Goal: Task Accomplishment & Management: Manage account settings

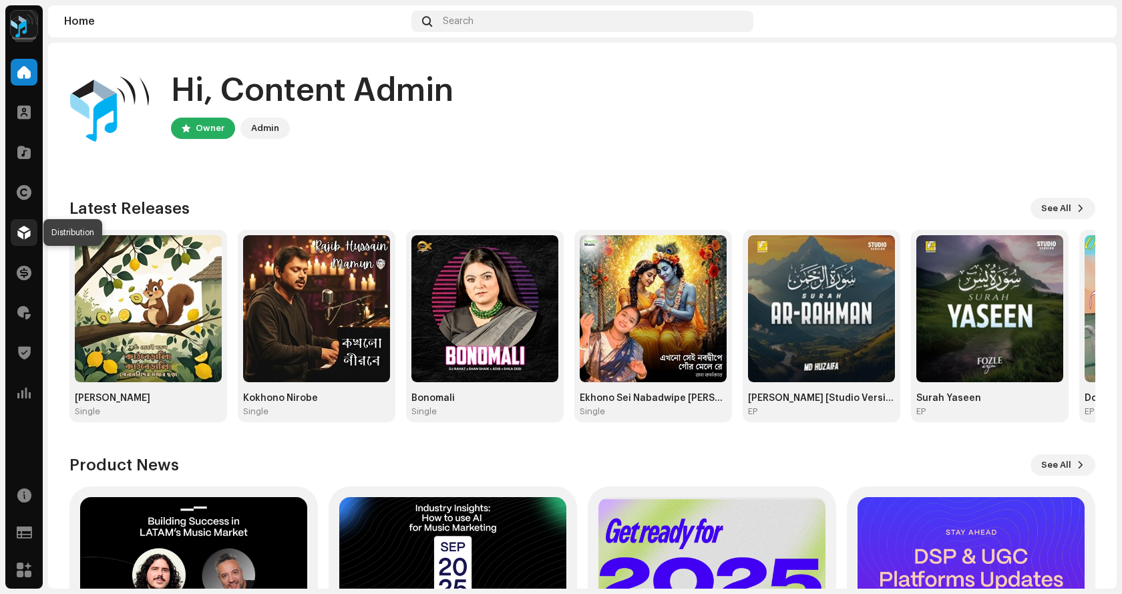
click at [21, 239] on div at bounding box center [24, 232] width 27 height 27
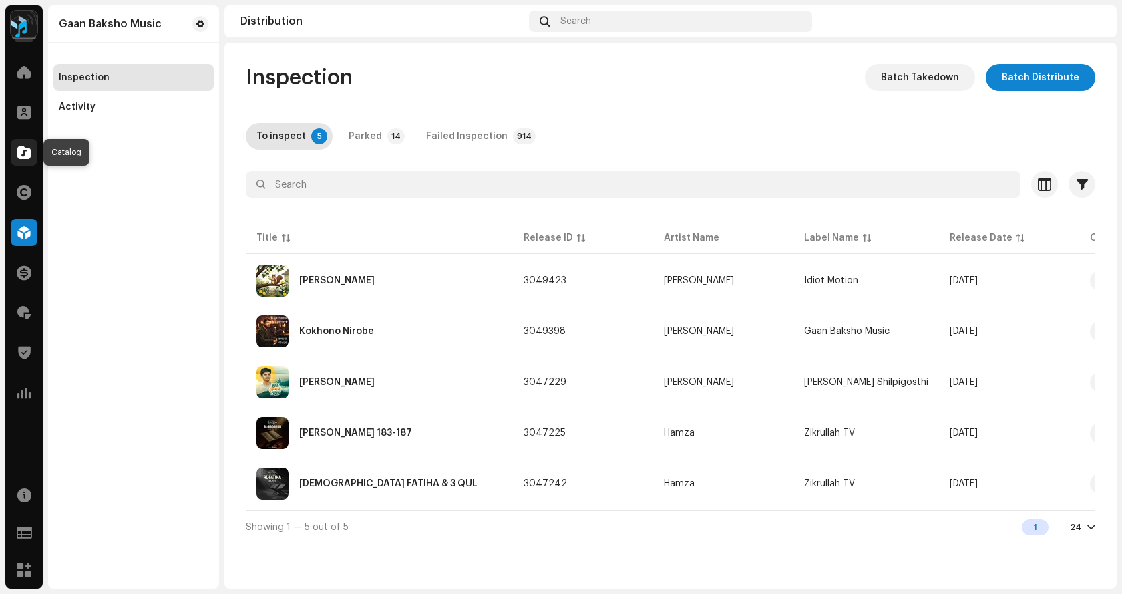
click at [27, 149] on span at bounding box center [23, 152] width 13 height 11
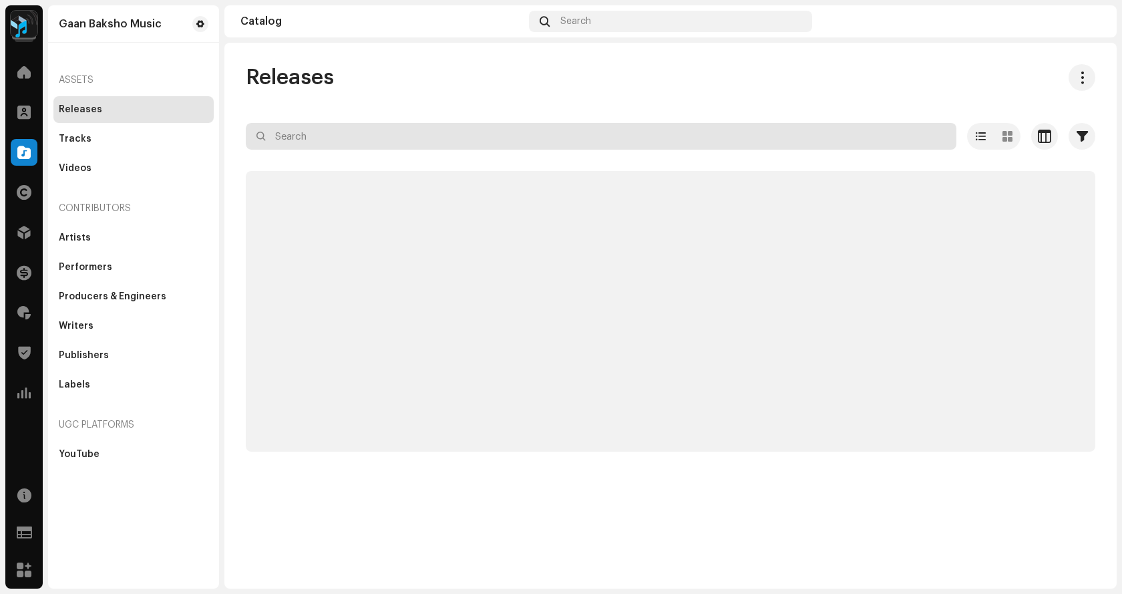
click at [399, 135] on input "text" at bounding box center [601, 136] width 711 height 27
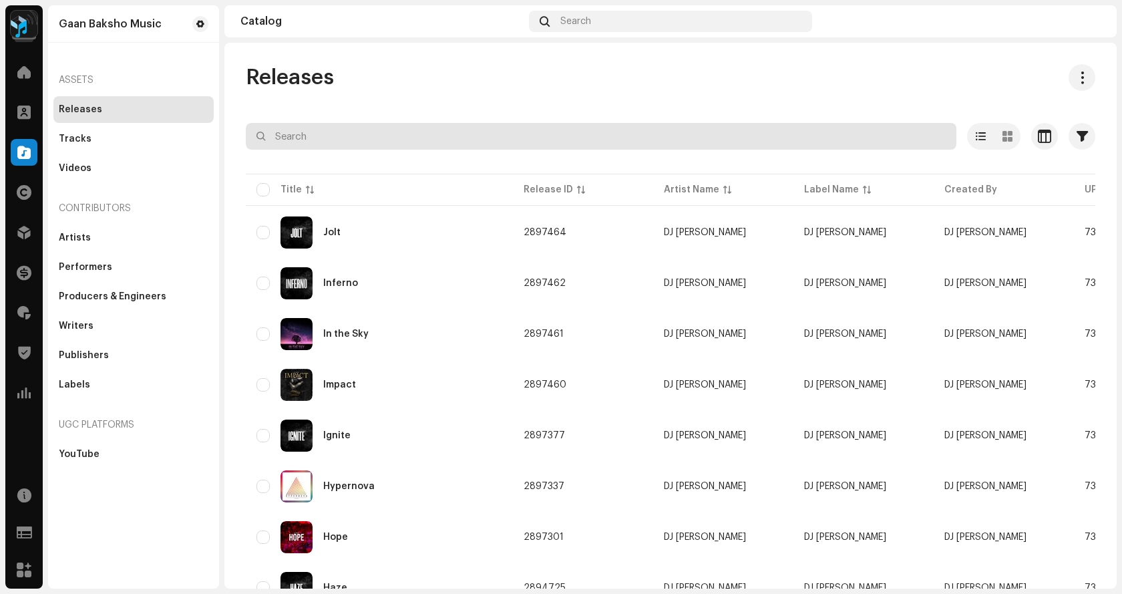
paste input "7316481372318"
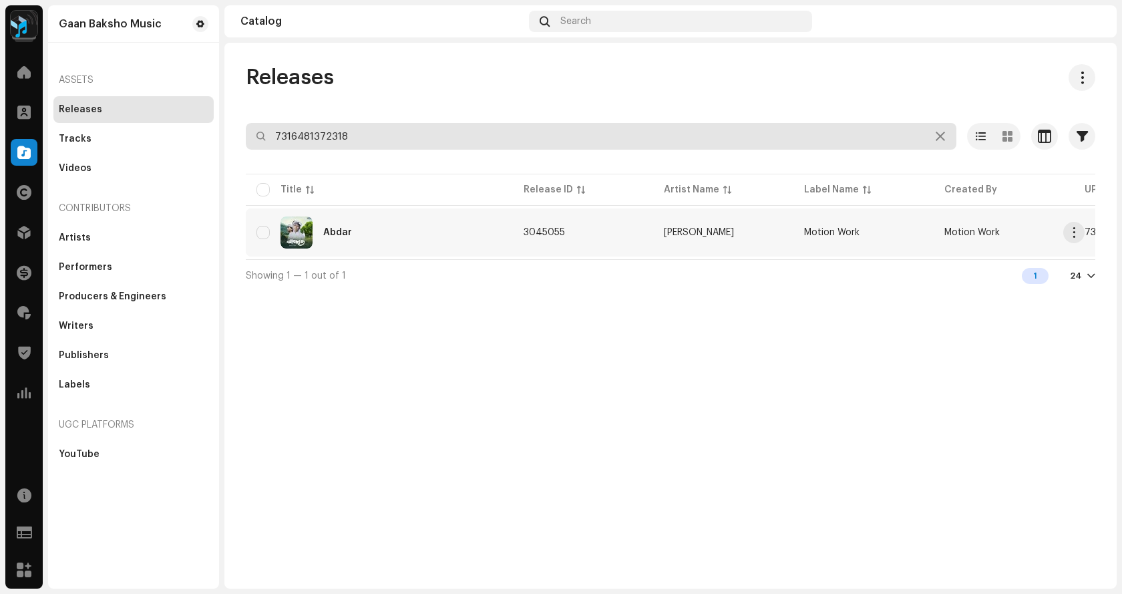
type input "7316481372318"
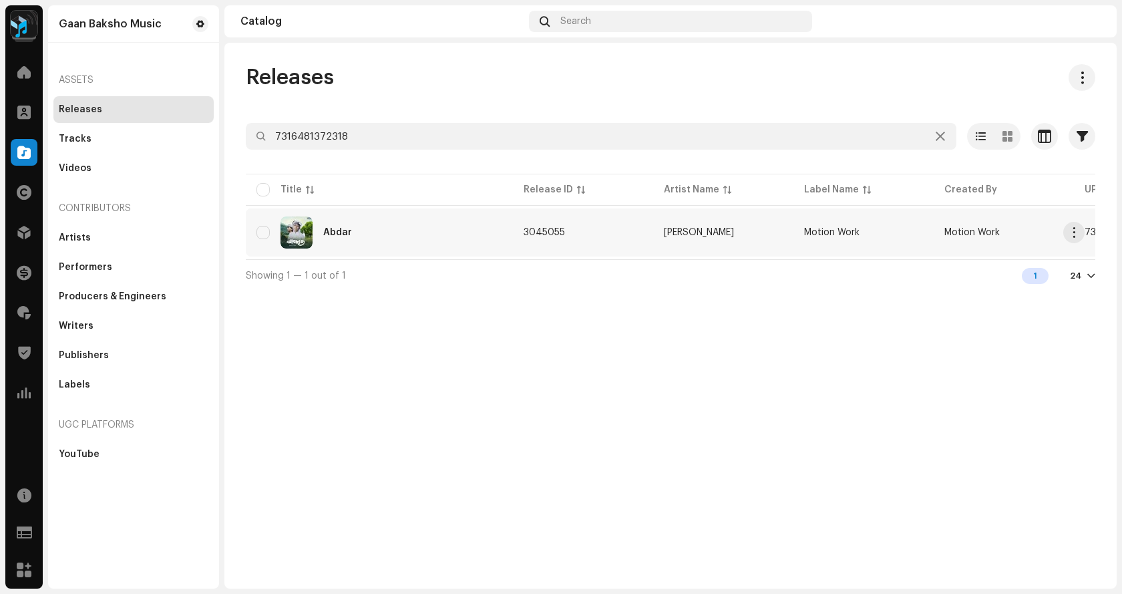
click at [363, 230] on div "Abdar" at bounding box center [380, 232] width 246 height 32
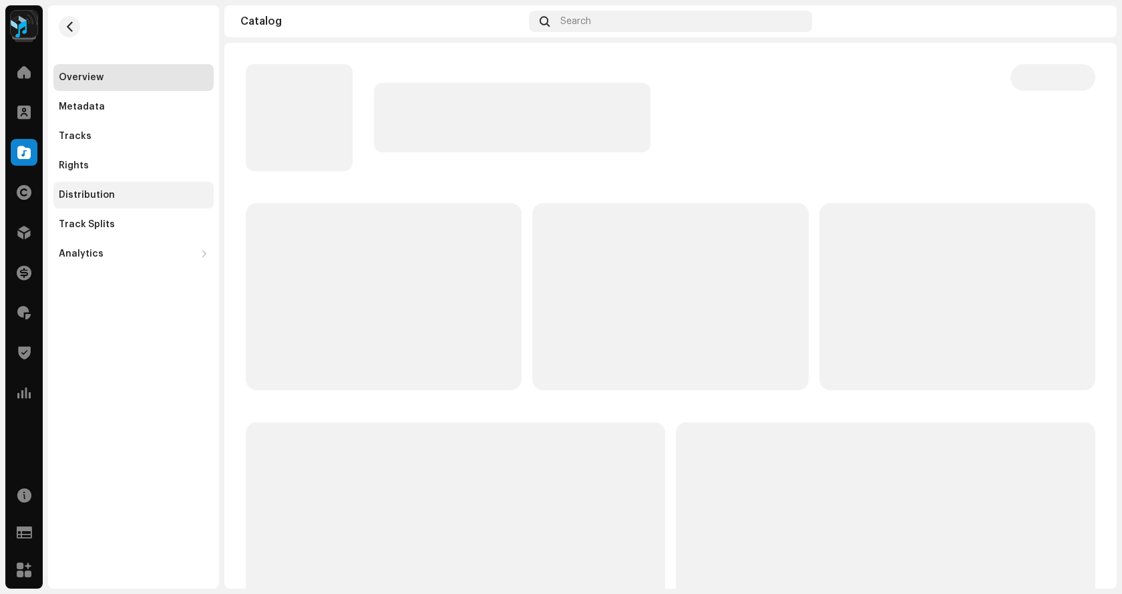
click at [103, 192] on div "Distribution" at bounding box center [87, 195] width 56 height 11
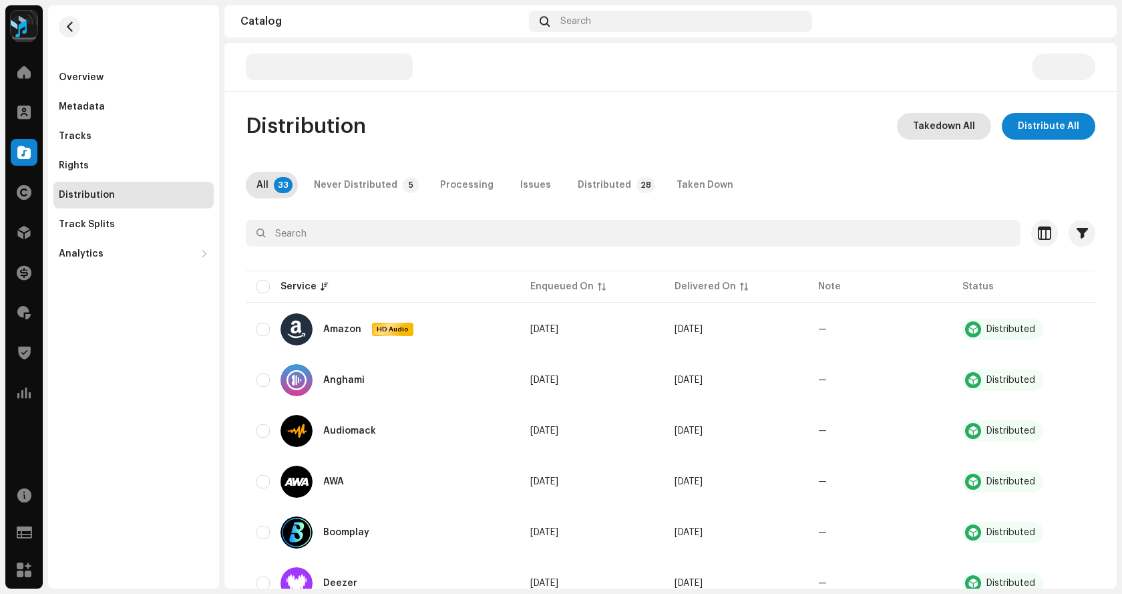
click at [926, 132] on span "Takedown All" at bounding box center [944, 126] width 62 height 27
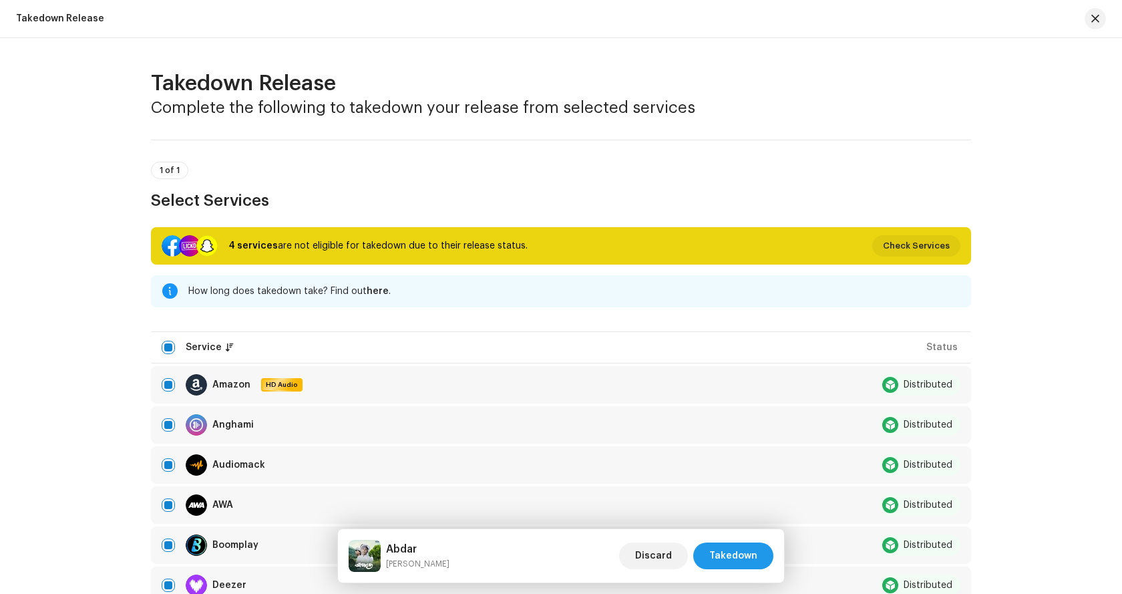
click at [756, 564] on span "Takedown" at bounding box center [733, 555] width 48 height 27
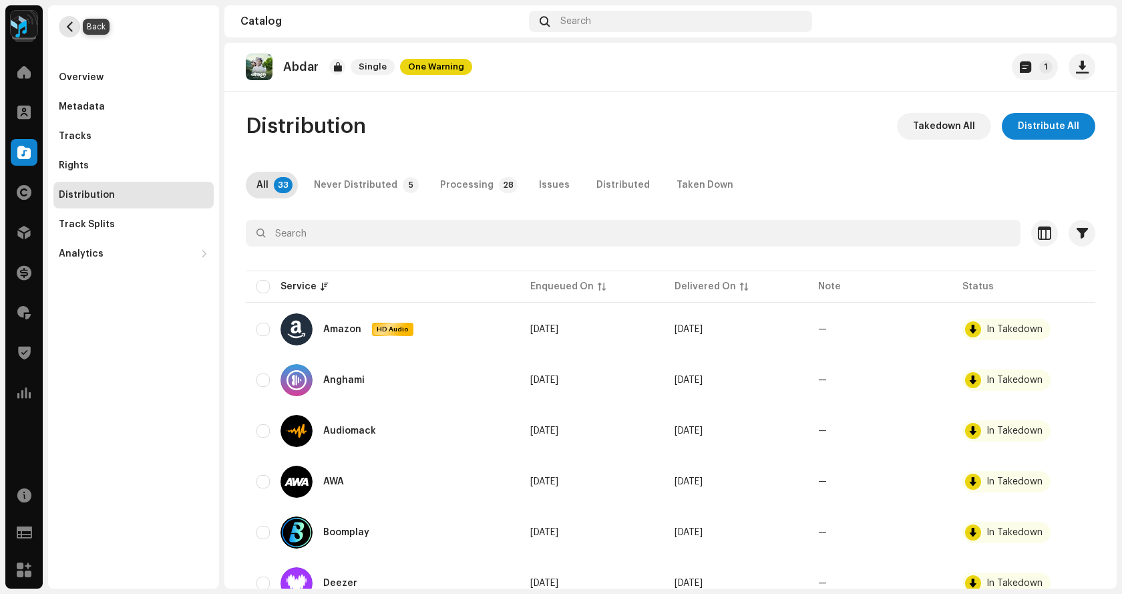
click at [71, 27] on span "button" at bounding box center [70, 26] width 10 height 11
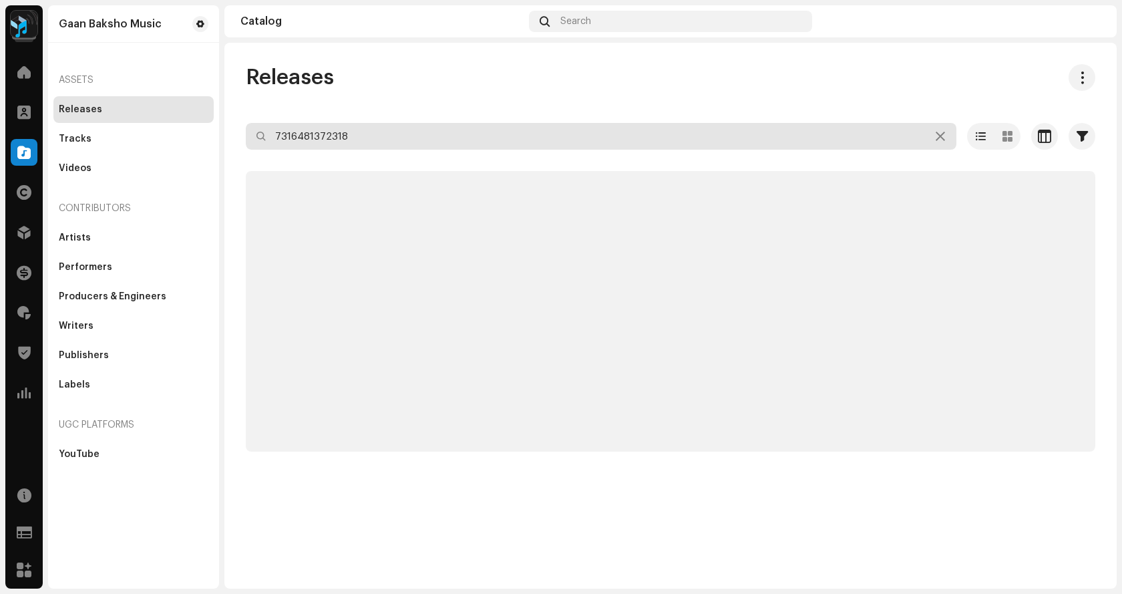
drag, startPoint x: 369, startPoint y: 131, endPoint x: 202, endPoint y: 111, distance: 168.2
click at [202, 111] on div "Gaan Baksho Music Home Clients Catalog Rights Distribution Finance Royalties Tr…" at bounding box center [561, 297] width 1122 height 594
paste input "045953"
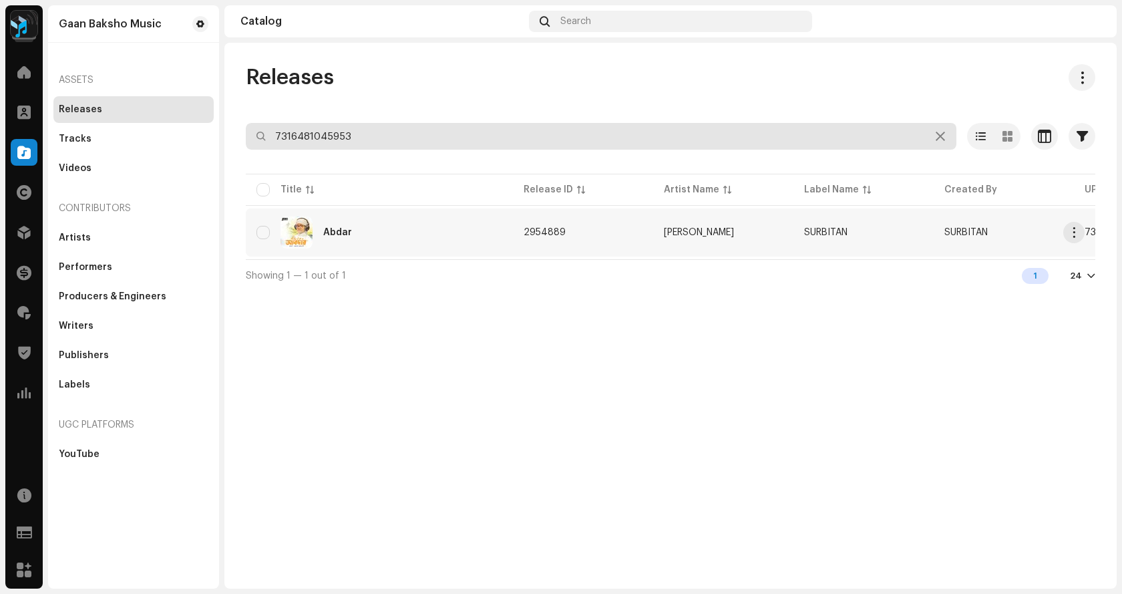
type input "7316481045953"
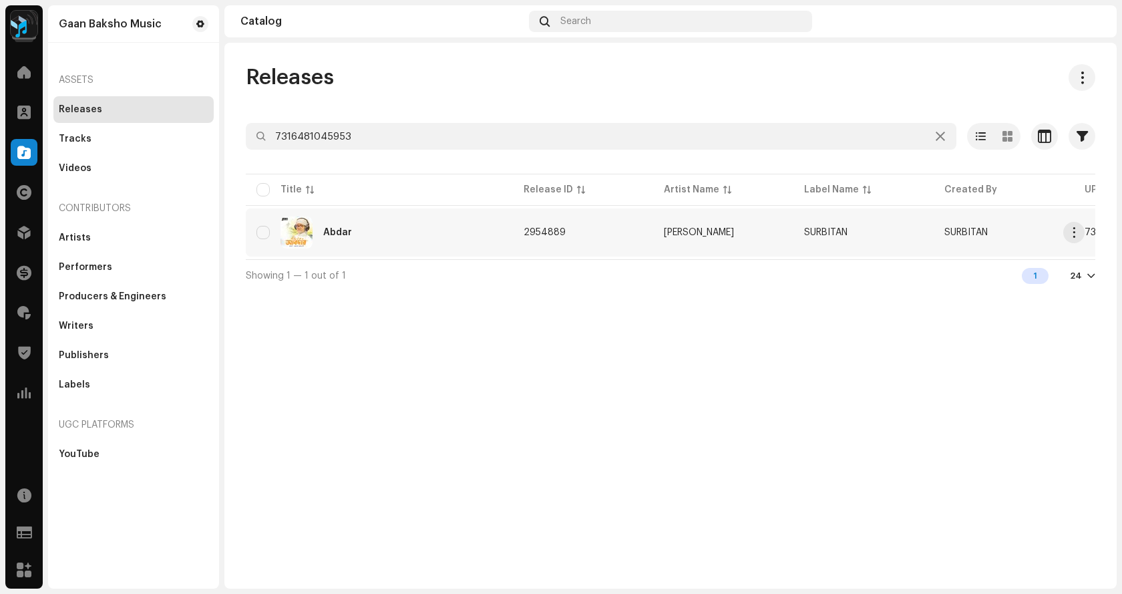
click at [340, 223] on div "Abdar" at bounding box center [380, 232] width 246 height 32
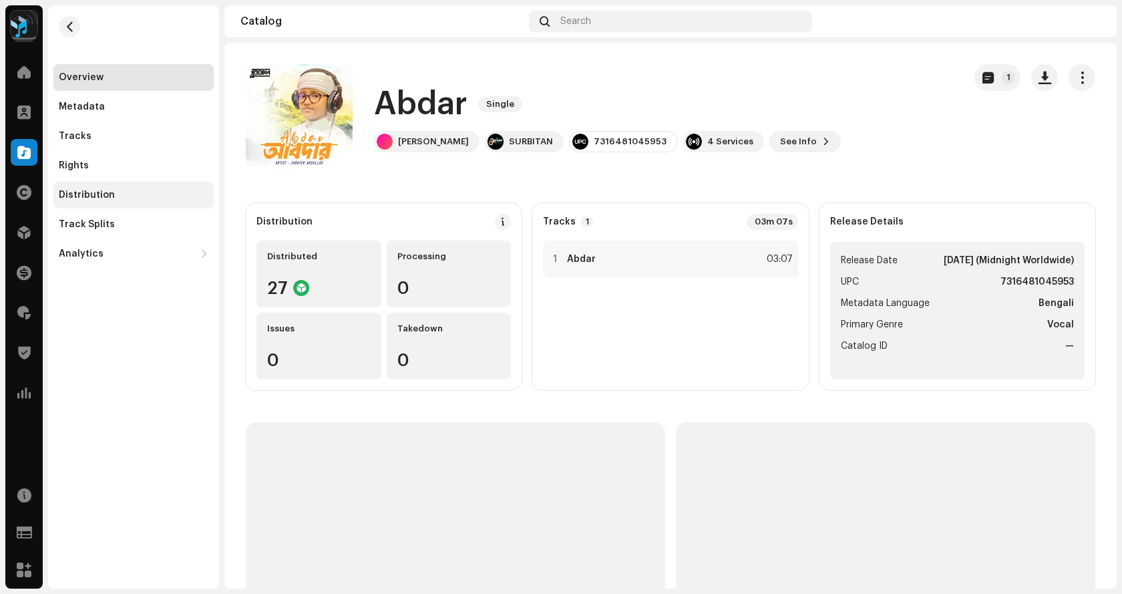
click at [88, 192] on div "Distribution" at bounding box center [87, 195] width 56 height 11
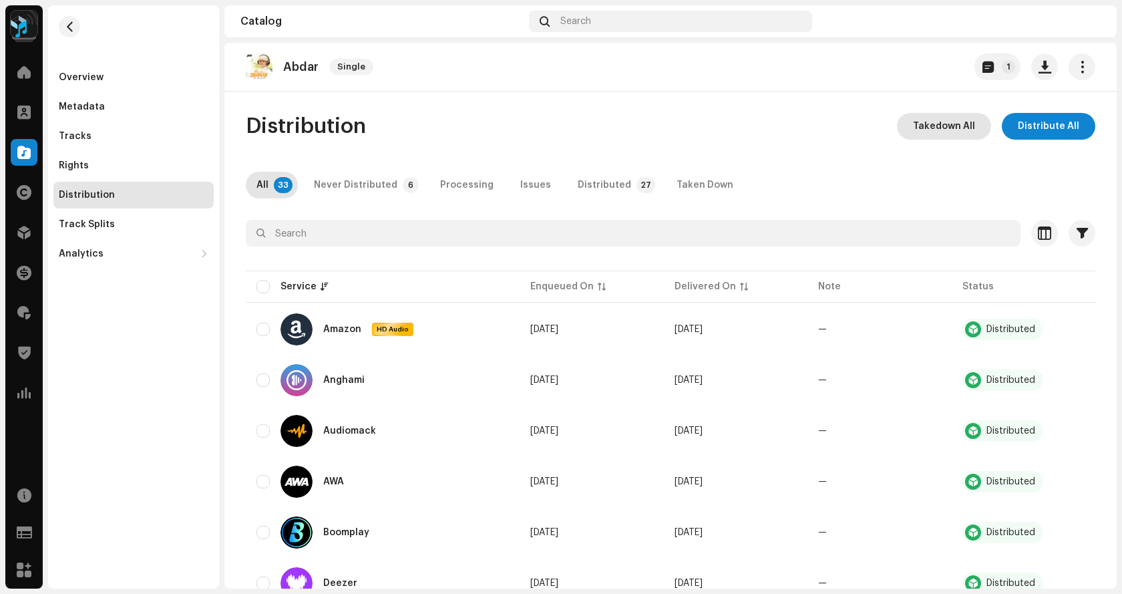
click at [936, 136] on span "Takedown All" at bounding box center [944, 126] width 62 height 27
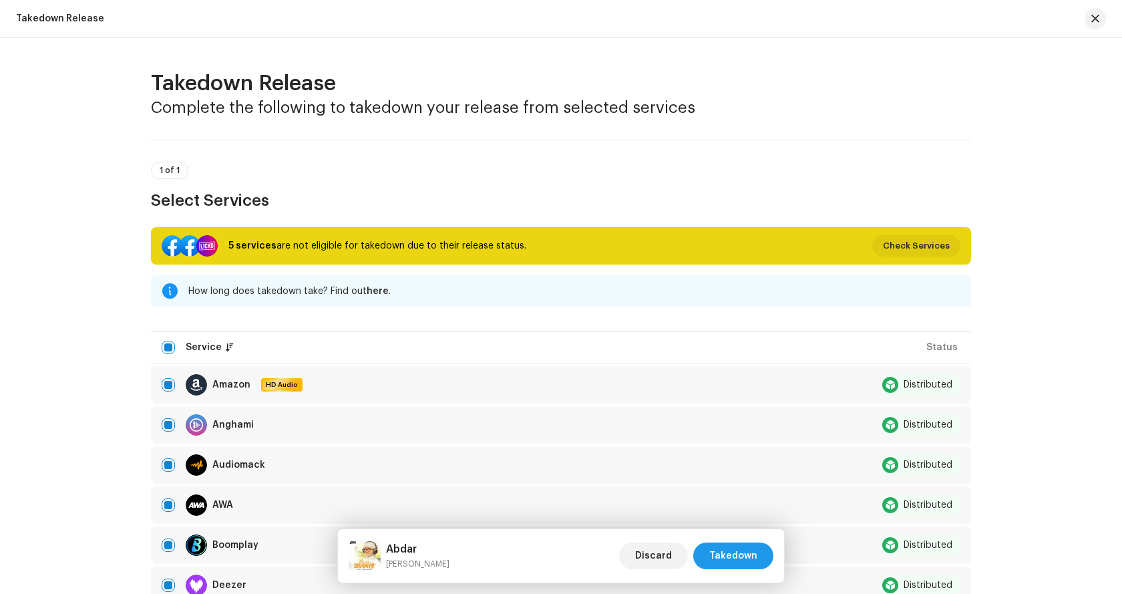
click at [735, 566] on span "Takedown" at bounding box center [733, 555] width 48 height 27
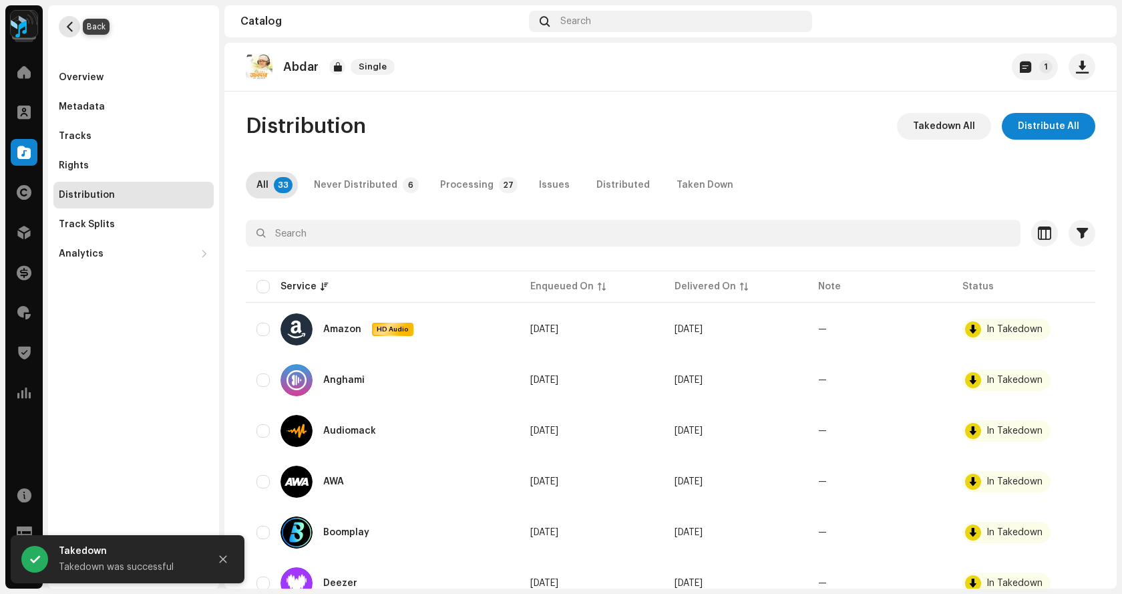
click at [70, 26] on span "button" at bounding box center [70, 26] width 10 height 11
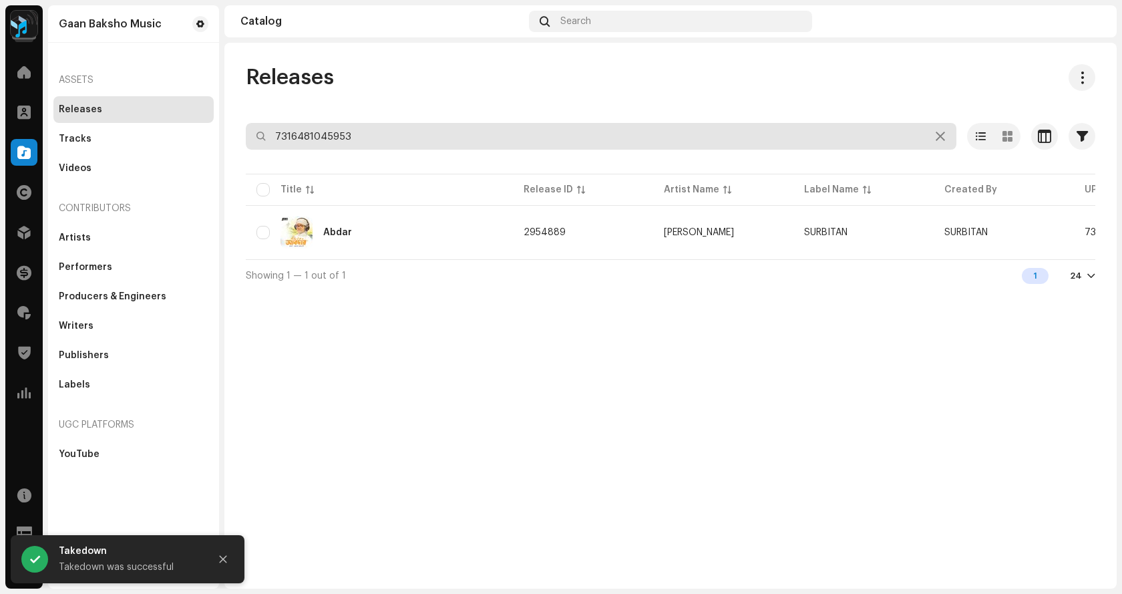
drag, startPoint x: 284, startPoint y: 120, endPoint x: 188, endPoint y: 103, distance: 97.8
click at [188, 103] on div "Gaan Baksho Music Home Clients Catalog Rights Distribution Finance Royalties Tr…" at bounding box center [561, 297] width 1122 height 594
paste input "670"
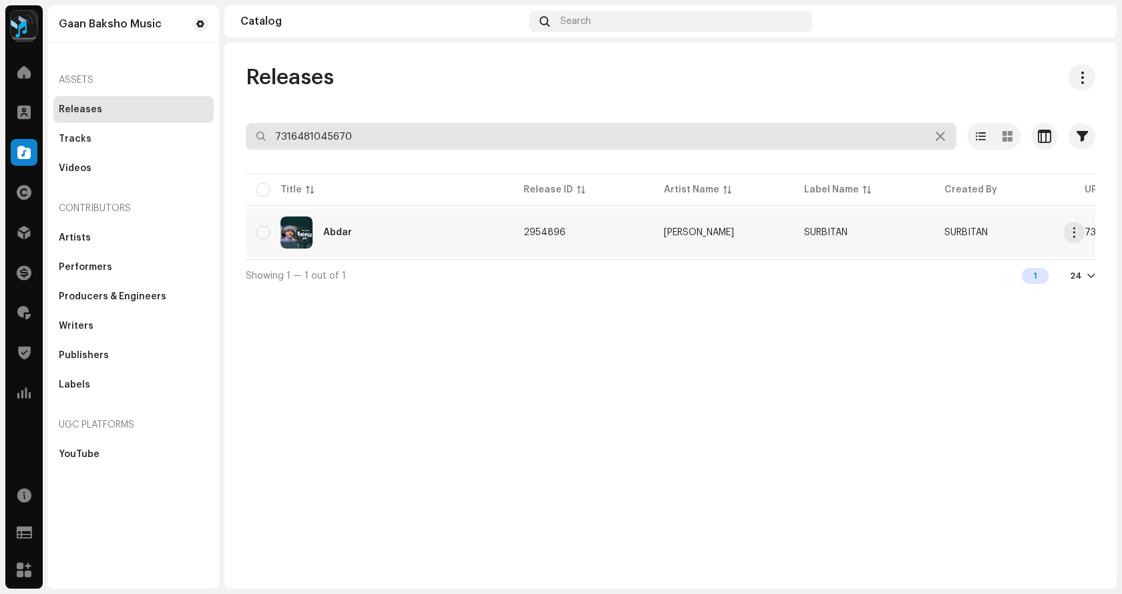
type input "7316481045670"
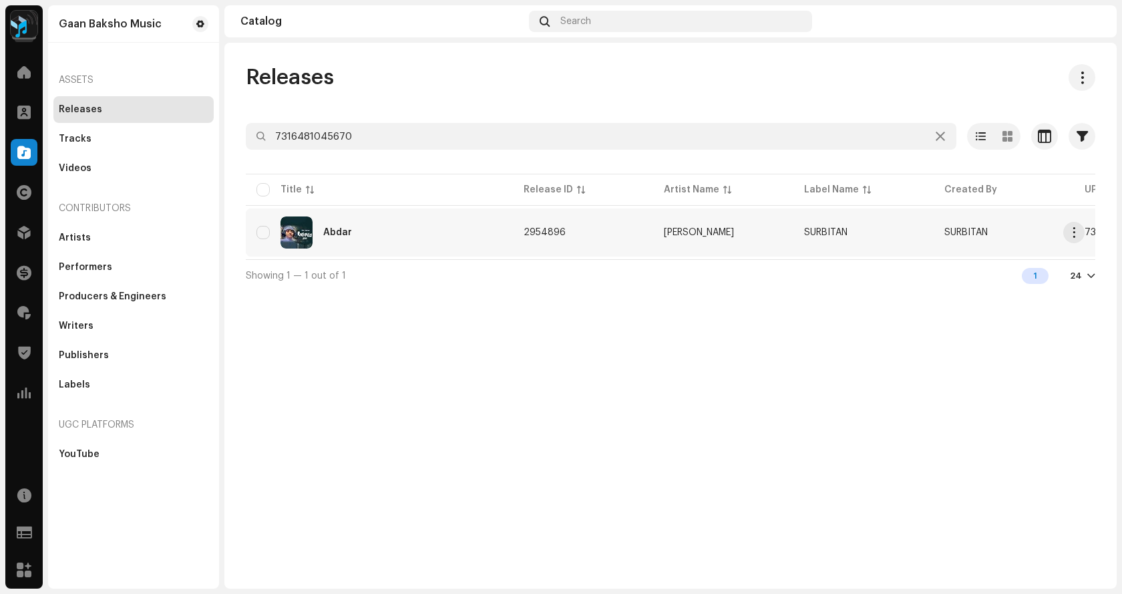
click at [340, 236] on div "Abdar" at bounding box center [337, 232] width 29 height 9
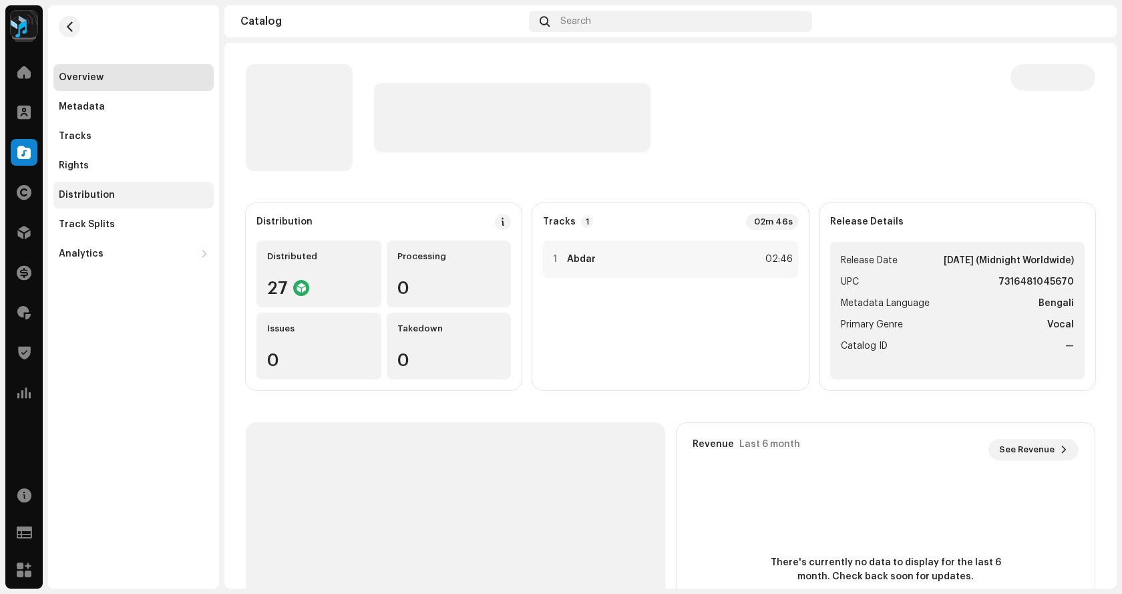
click at [84, 201] on div "Distribution" at bounding box center [133, 195] width 160 height 27
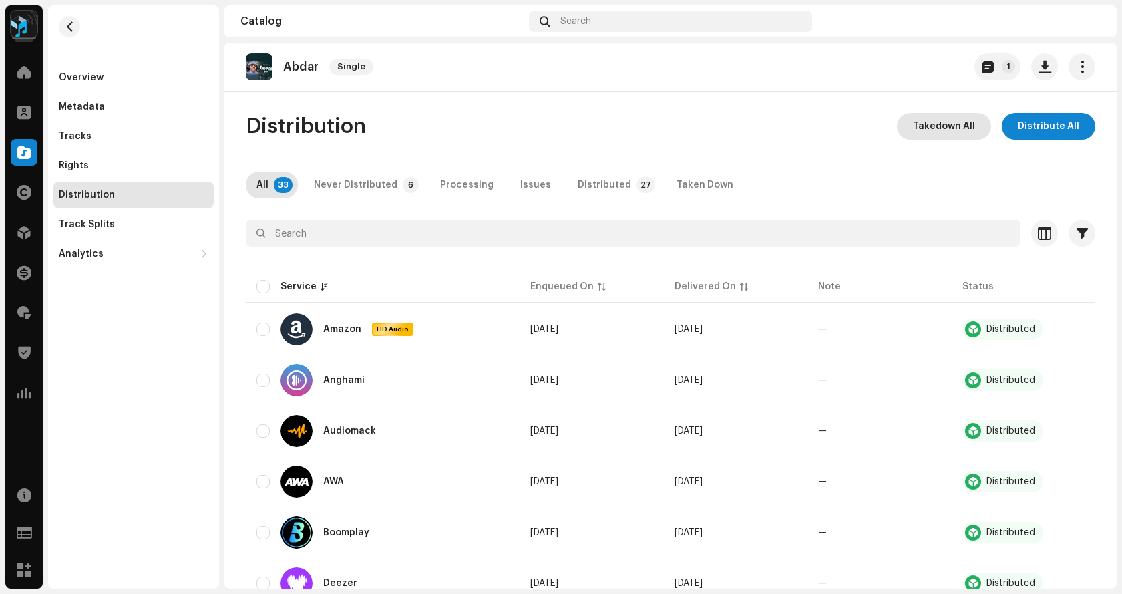
click at [939, 128] on span "Takedown All" at bounding box center [944, 126] width 62 height 27
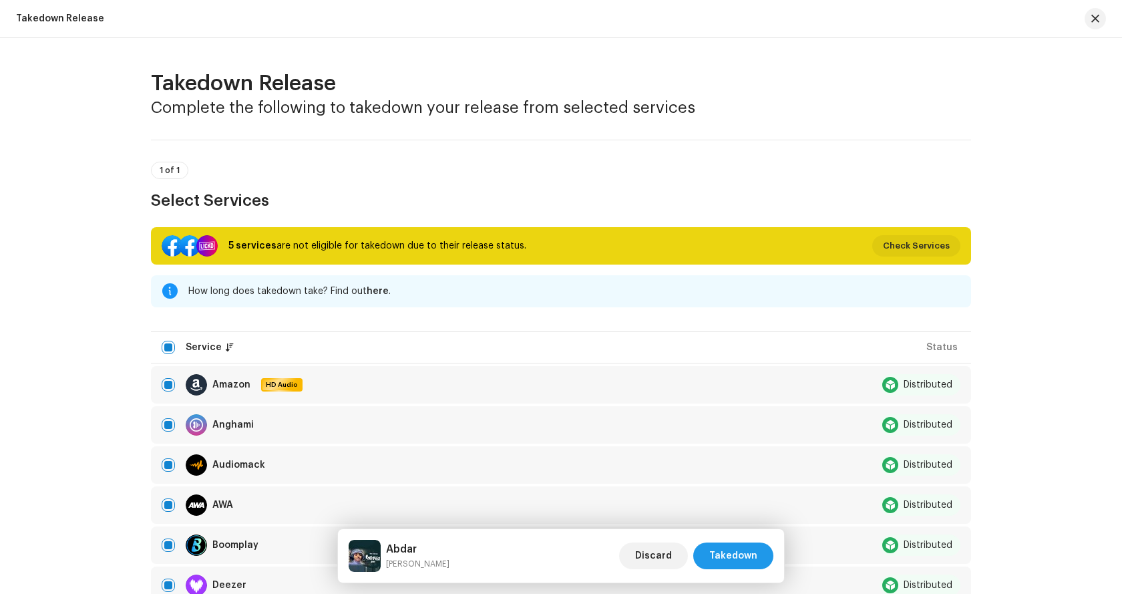
click at [748, 560] on span "Takedown" at bounding box center [733, 555] width 48 height 27
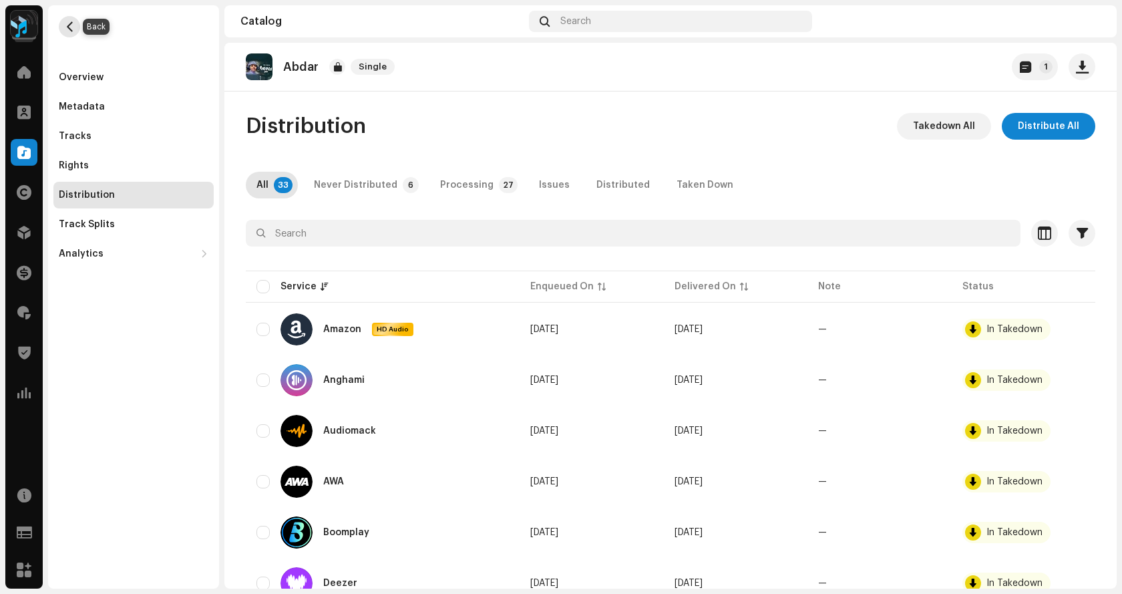
click at [65, 28] on span "button" at bounding box center [70, 26] width 10 height 11
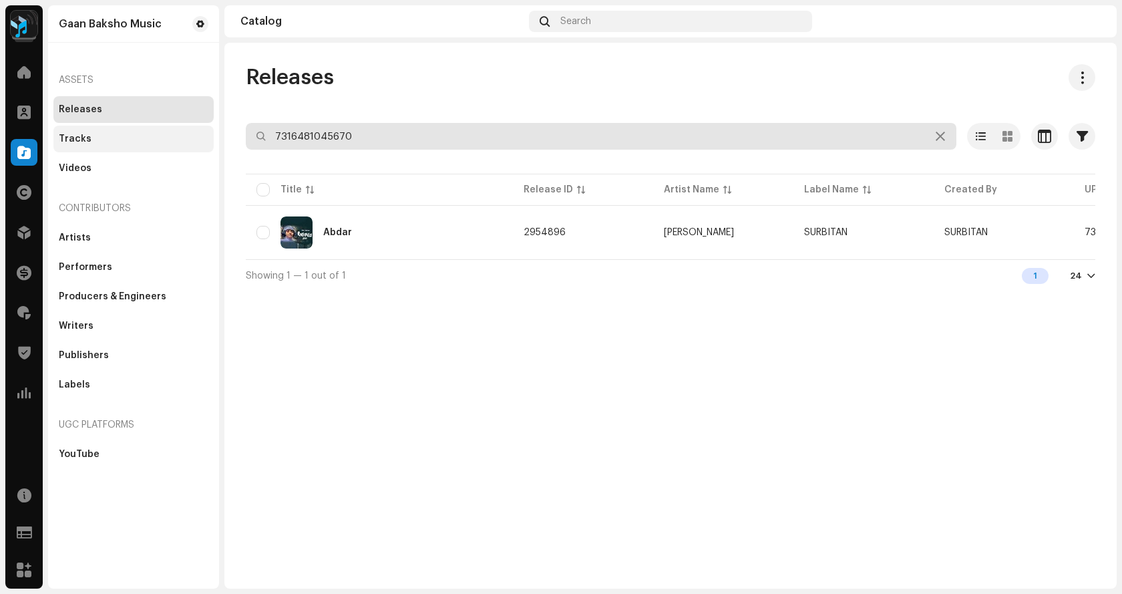
click at [152, 132] on div "Gaan Baksho Music Home Clients Catalog Rights Distribution Finance Royalties Tr…" at bounding box center [561, 297] width 1122 height 594
paste input "3617666130155"
type input "3617666130155"
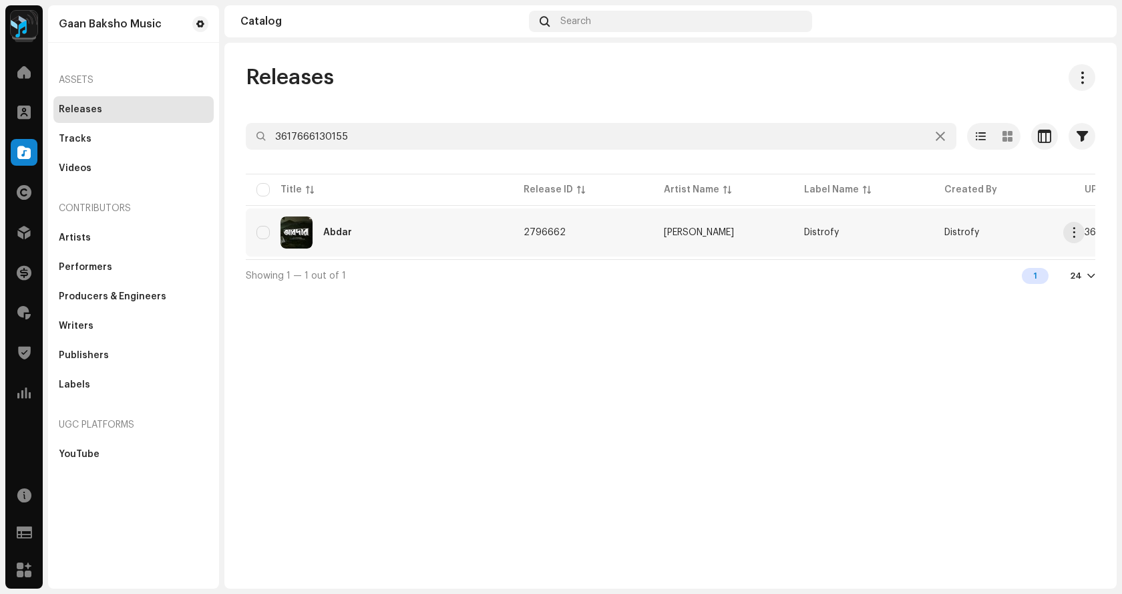
click at [343, 223] on div "Abdar" at bounding box center [380, 232] width 246 height 32
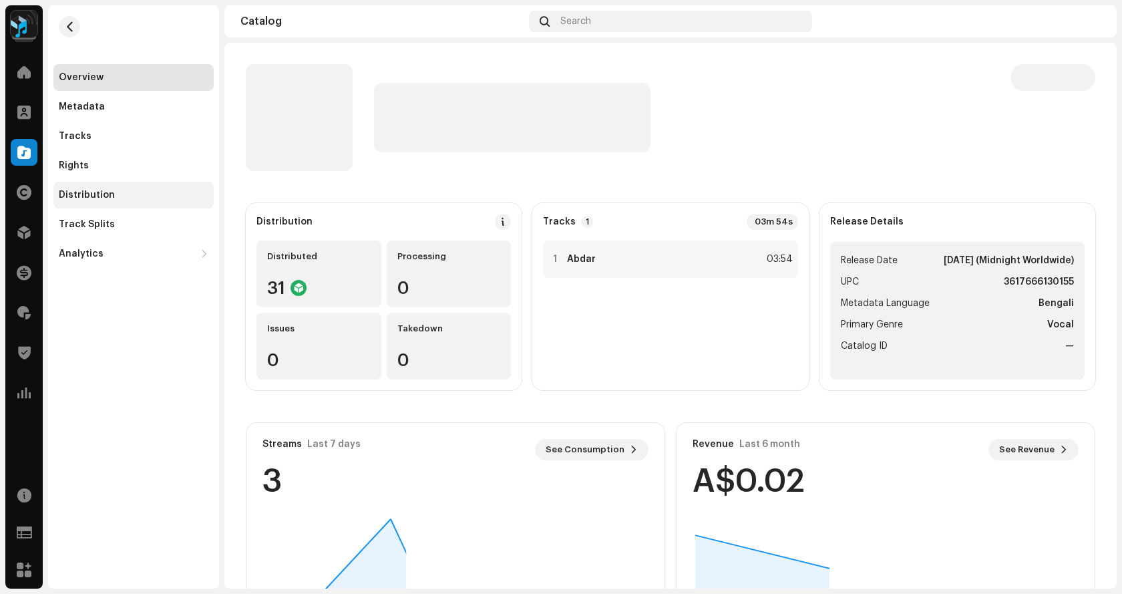
click at [114, 195] on div "Distribution" at bounding box center [134, 195] width 150 height 11
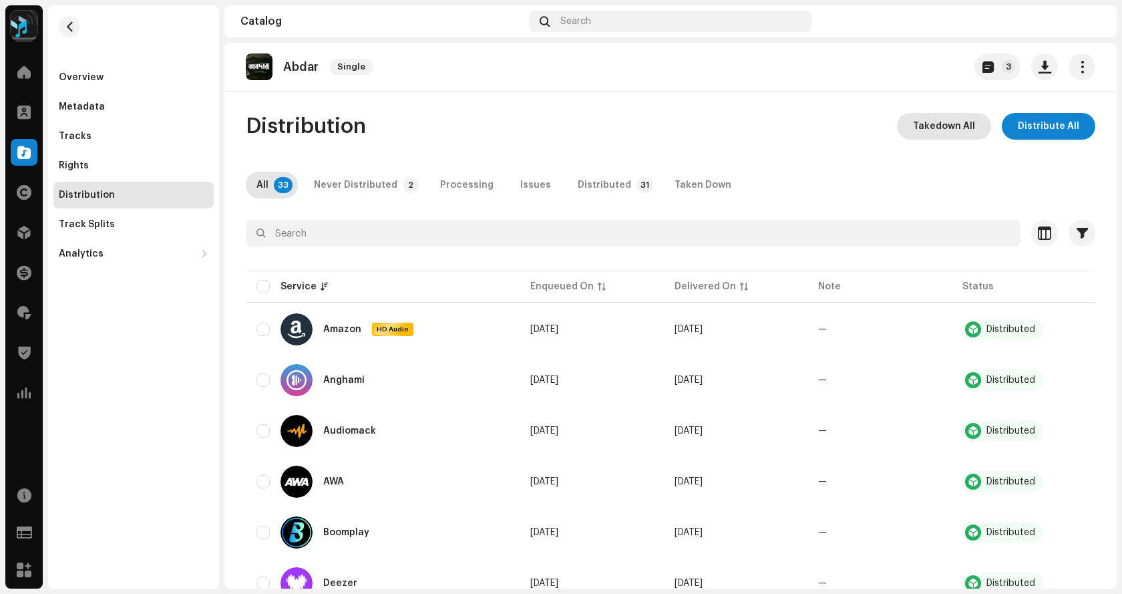
click at [947, 130] on span "Takedown All" at bounding box center [944, 126] width 62 height 27
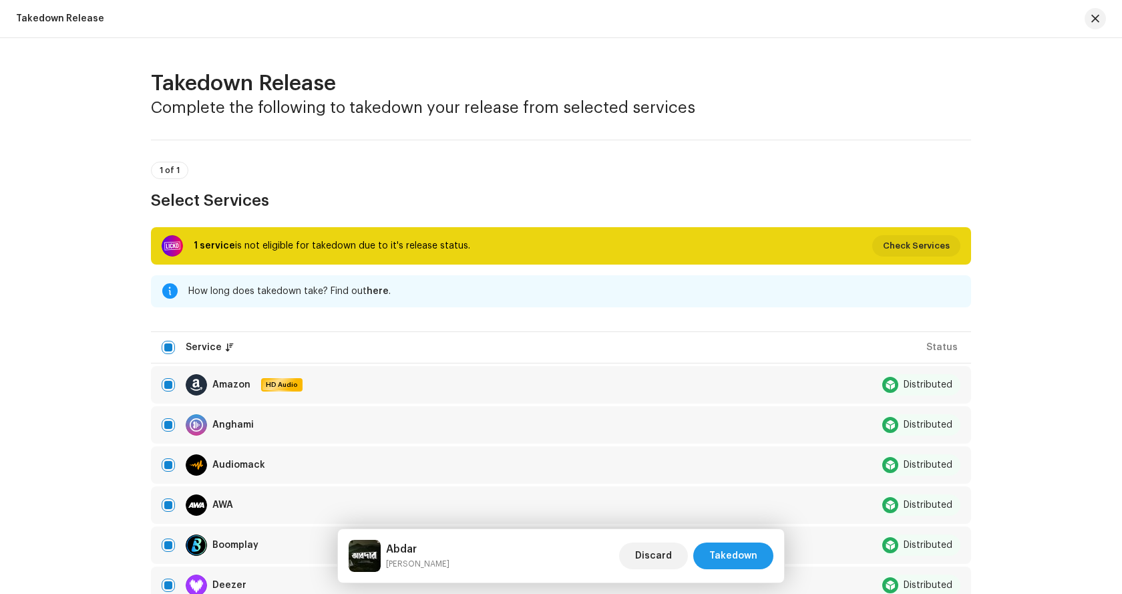
click at [738, 548] on span "Takedown" at bounding box center [733, 555] width 48 height 27
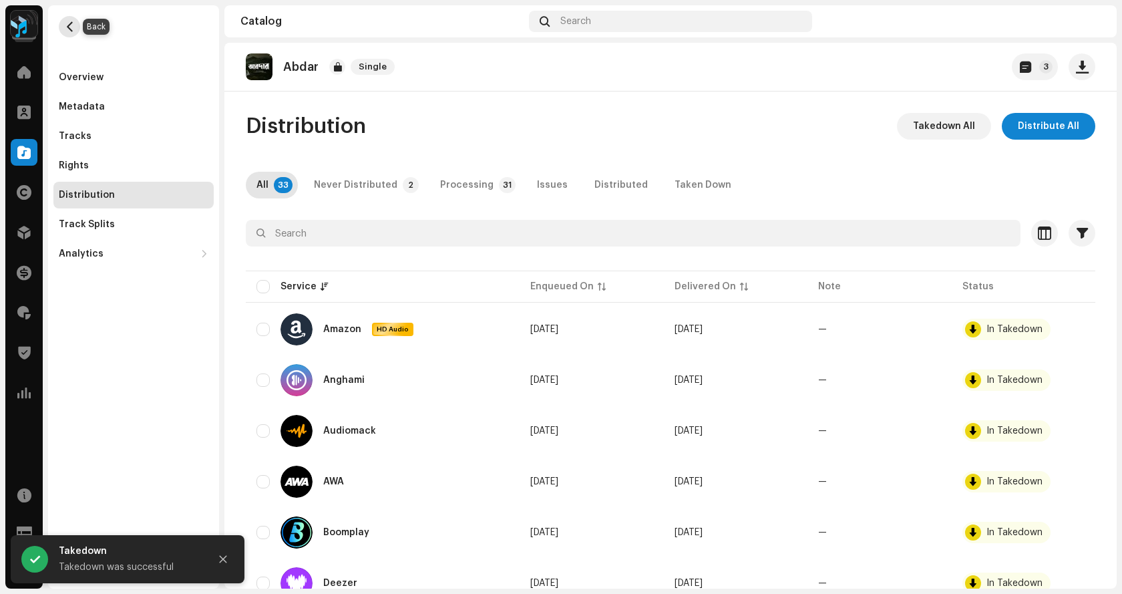
click at [74, 23] on span "button" at bounding box center [70, 26] width 10 height 11
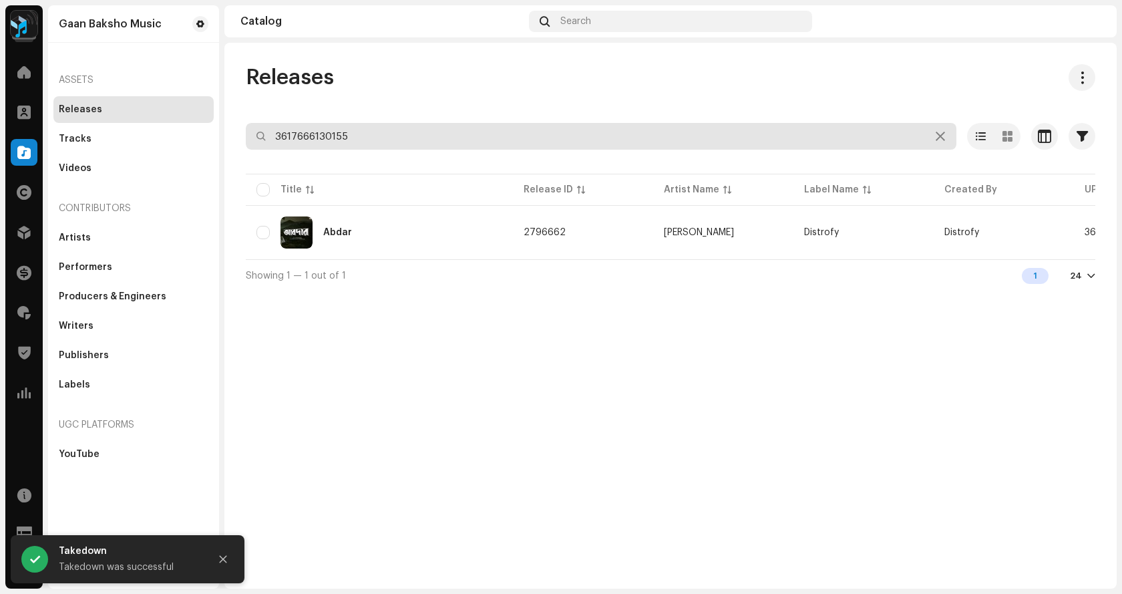
drag, startPoint x: 318, startPoint y: 132, endPoint x: 186, endPoint y: 115, distance: 132.7
click at [186, 115] on div "Gaan Baksho Music Home Clients Catalog Rights Distribution Finance Royalties Tr…" at bounding box center [561, 297] width 1122 height 594
paste input "7316477599569"
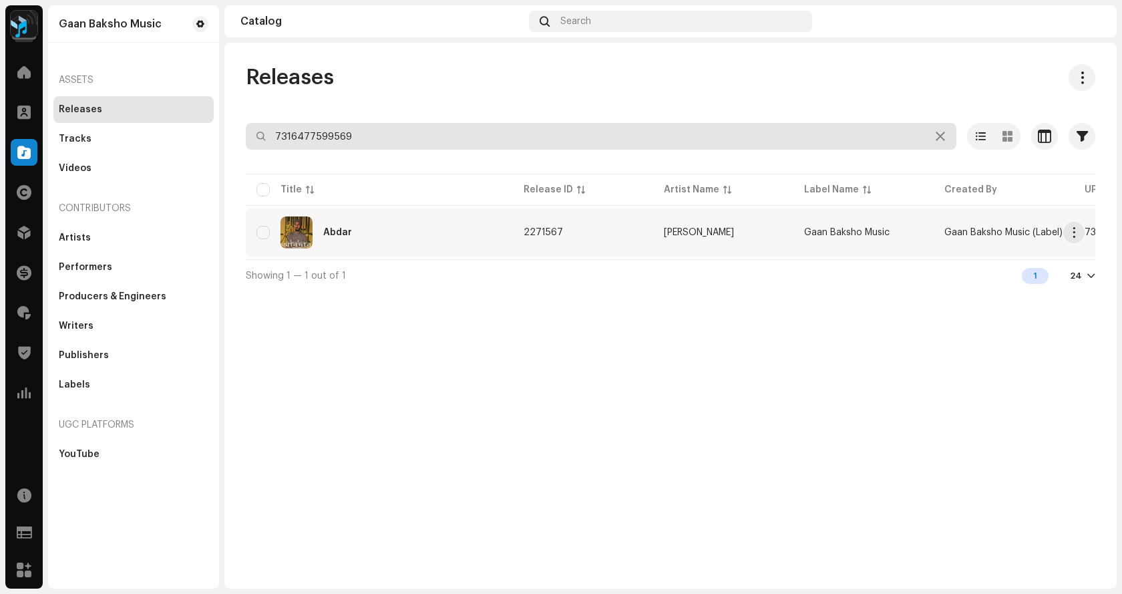
type input "7316477599569"
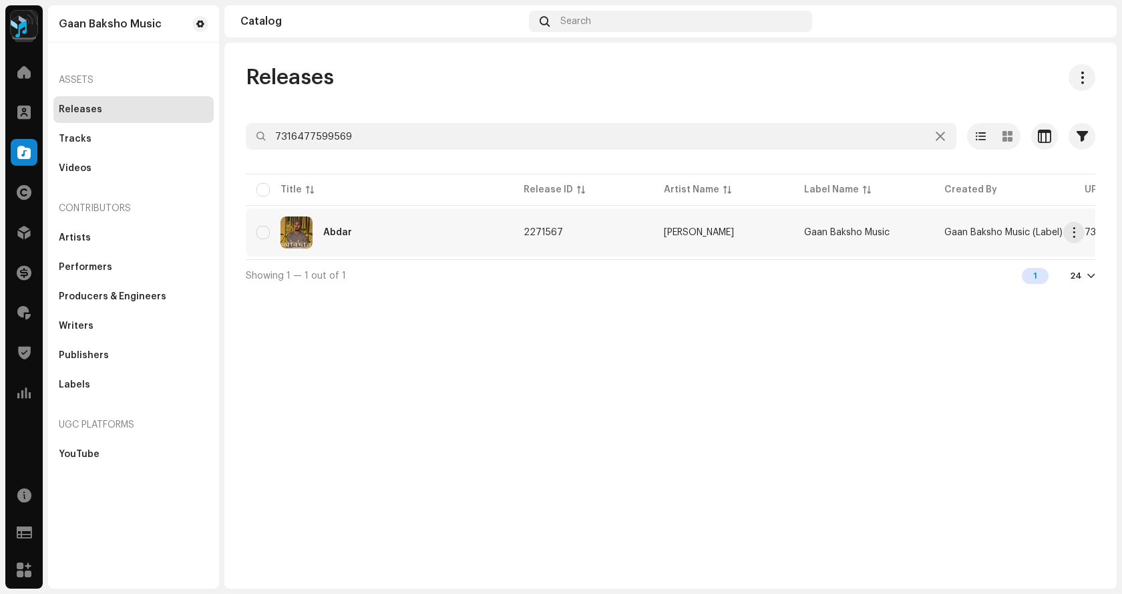
click at [385, 236] on div "Abdar" at bounding box center [380, 232] width 246 height 32
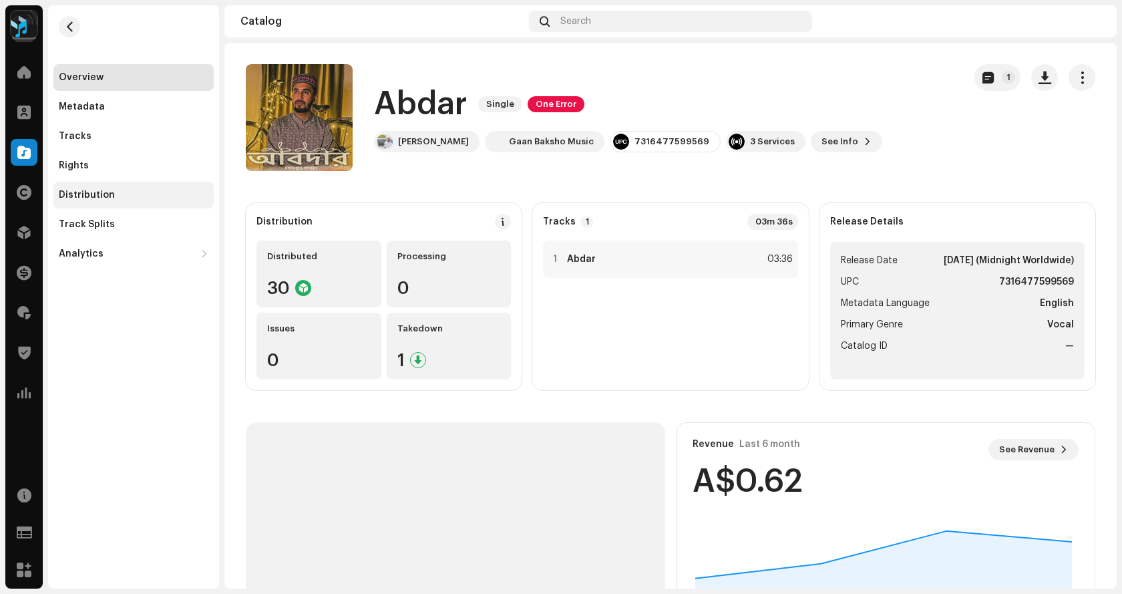
click at [114, 194] on div "Distribution" at bounding box center [134, 195] width 150 height 11
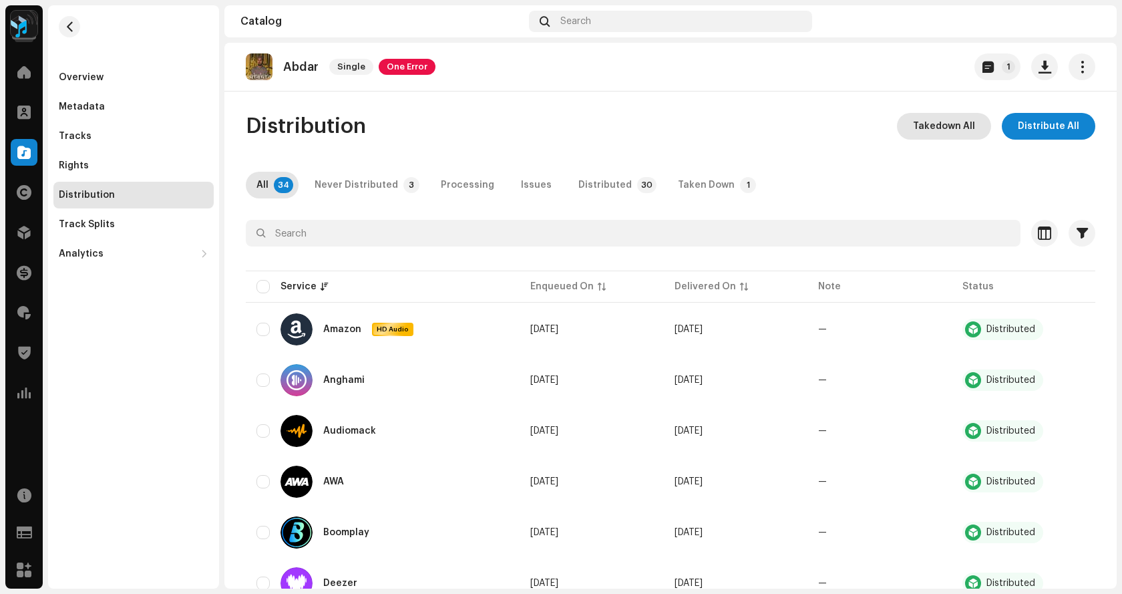
click at [913, 133] on span "Takedown All" at bounding box center [944, 126] width 62 height 27
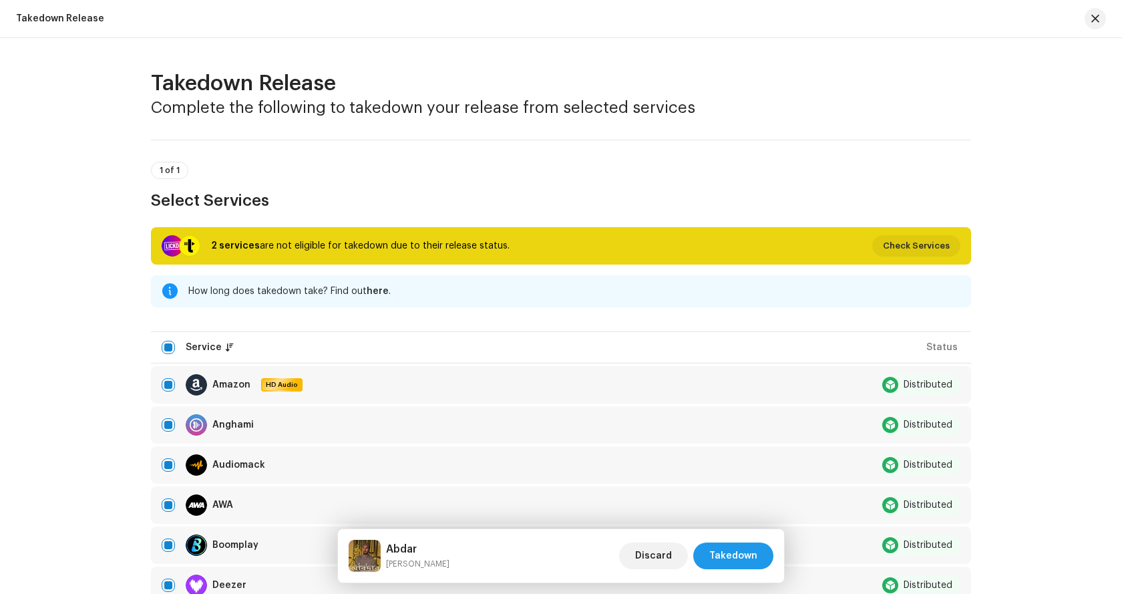
click at [741, 548] on span "Takedown" at bounding box center [733, 555] width 48 height 27
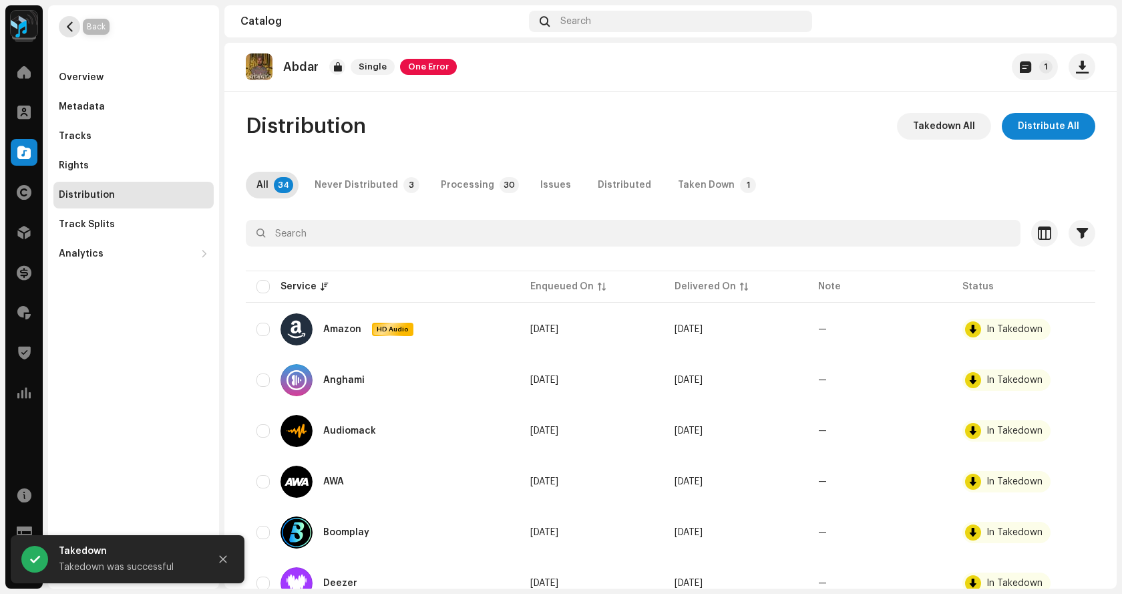
click at [65, 31] on span "button" at bounding box center [70, 26] width 10 height 11
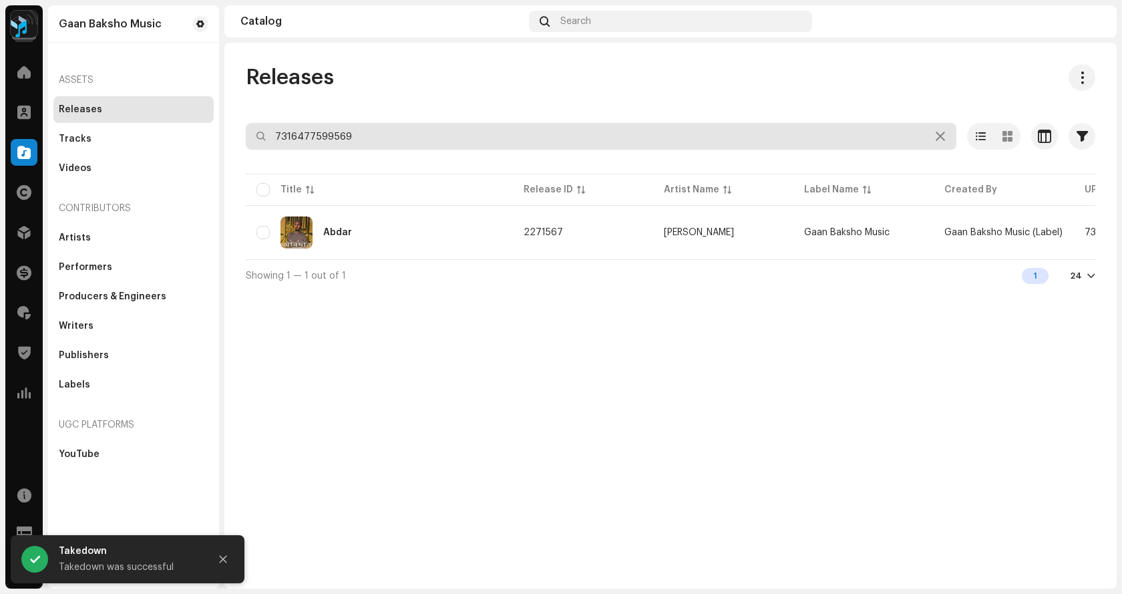
drag, startPoint x: 360, startPoint y: 132, endPoint x: 156, endPoint y: 123, distance: 204.6
click at [159, 120] on div "Gaan Baksho Music Home Clients Catalog Rights Distribution Finance Royalties Tr…" at bounding box center [561, 297] width 1122 height 594
paste input "6878894"
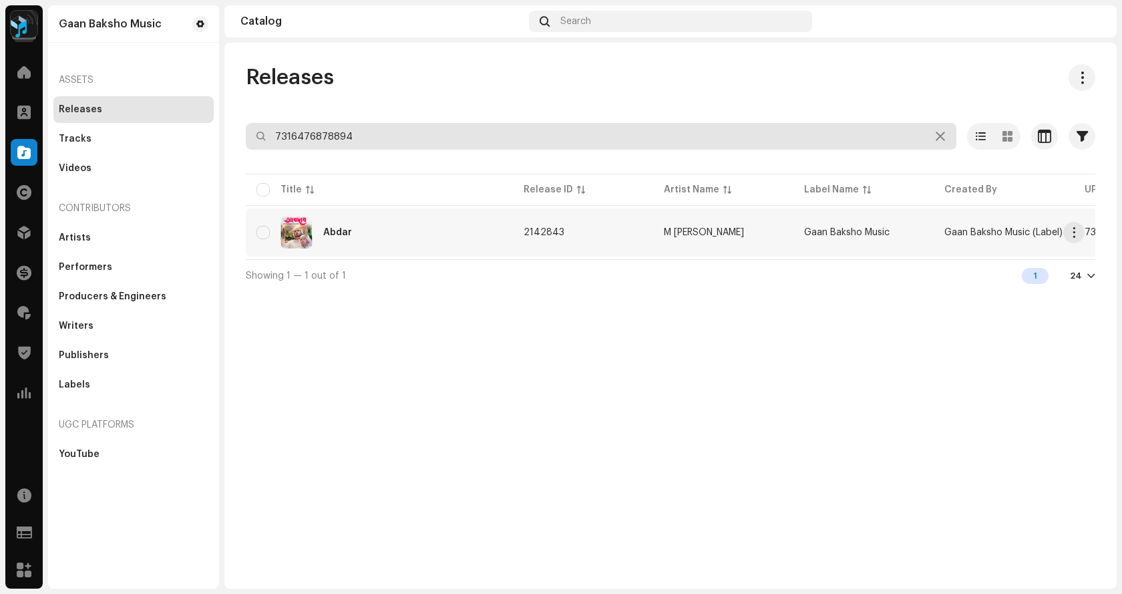
type input "7316476878894"
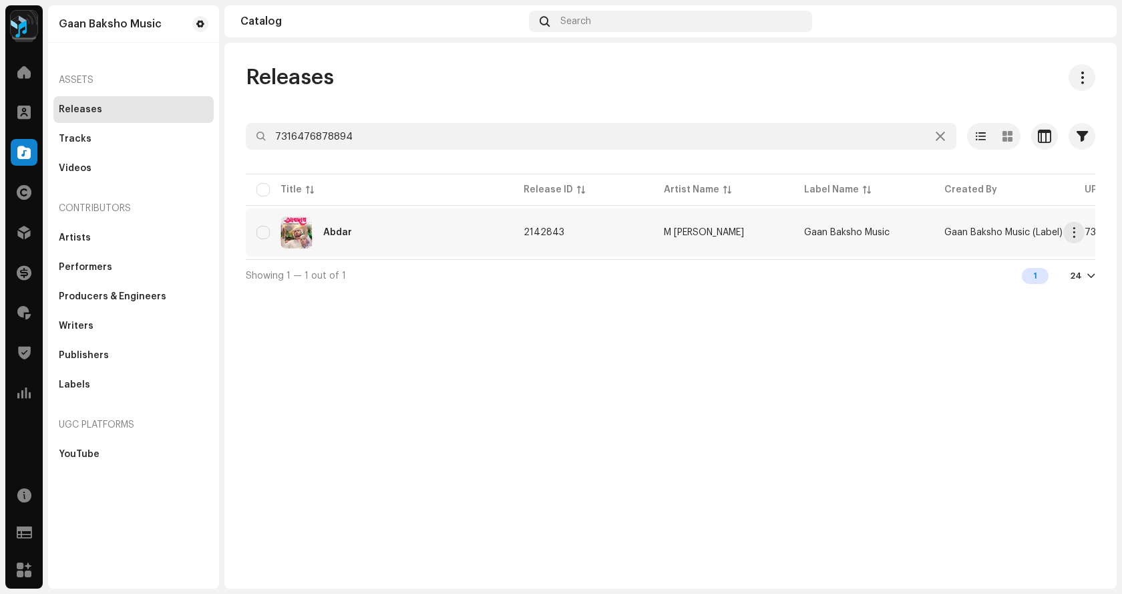
click at [392, 237] on div "Abdar" at bounding box center [380, 232] width 246 height 32
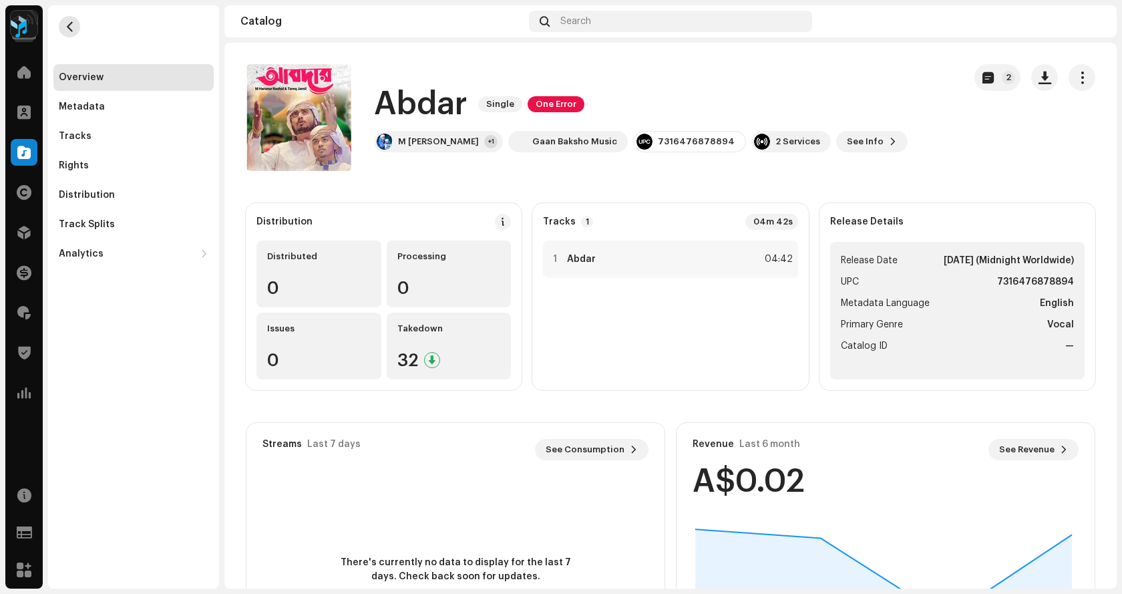
click at [65, 27] on span "button" at bounding box center [70, 26] width 10 height 11
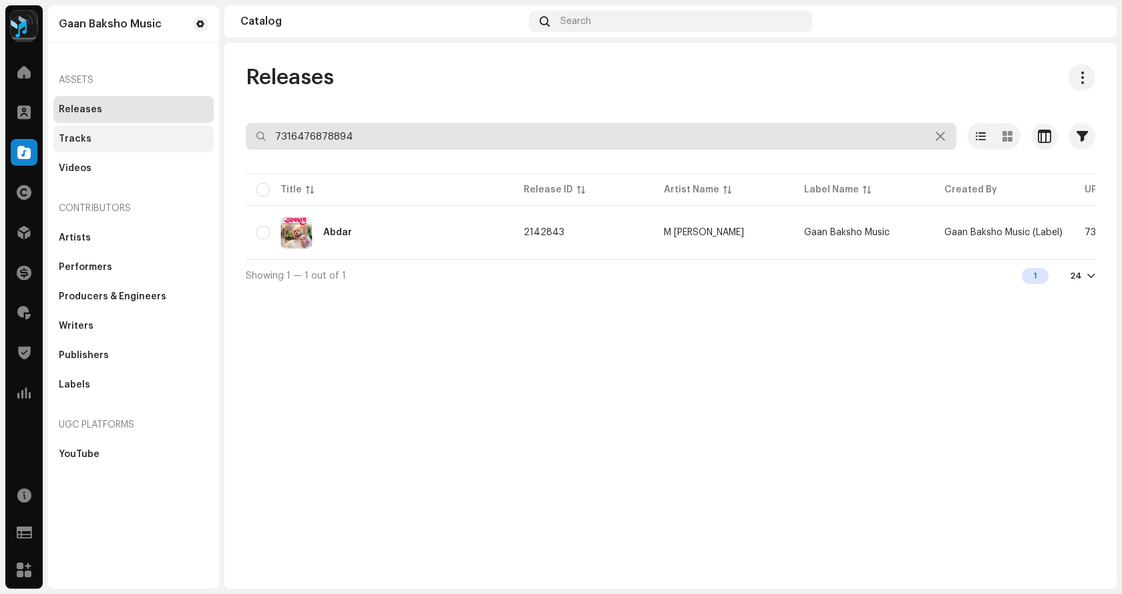
drag, startPoint x: 300, startPoint y: 132, endPoint x: 198, endPoint y: 126, distance: 102.3
click at [200, 126] on div "Gaan Baksho Music Home Clients Catalog Rights Distribution Finance Royalties Tr…" at bounding box center [561, 297] width 1122 height 594
paste input "789305"
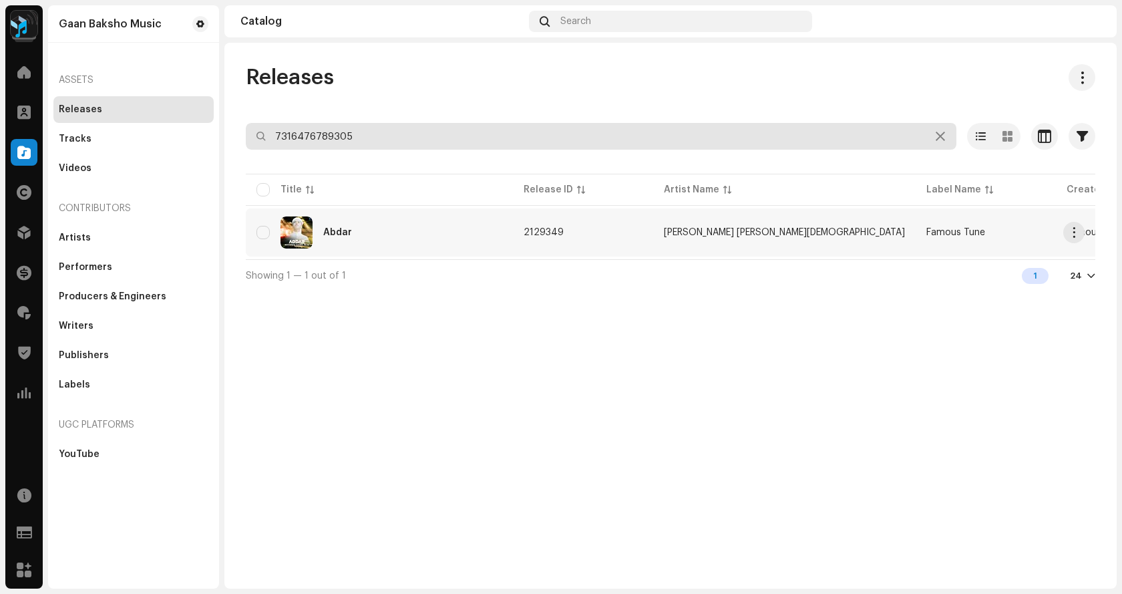
type input "7316476789305"
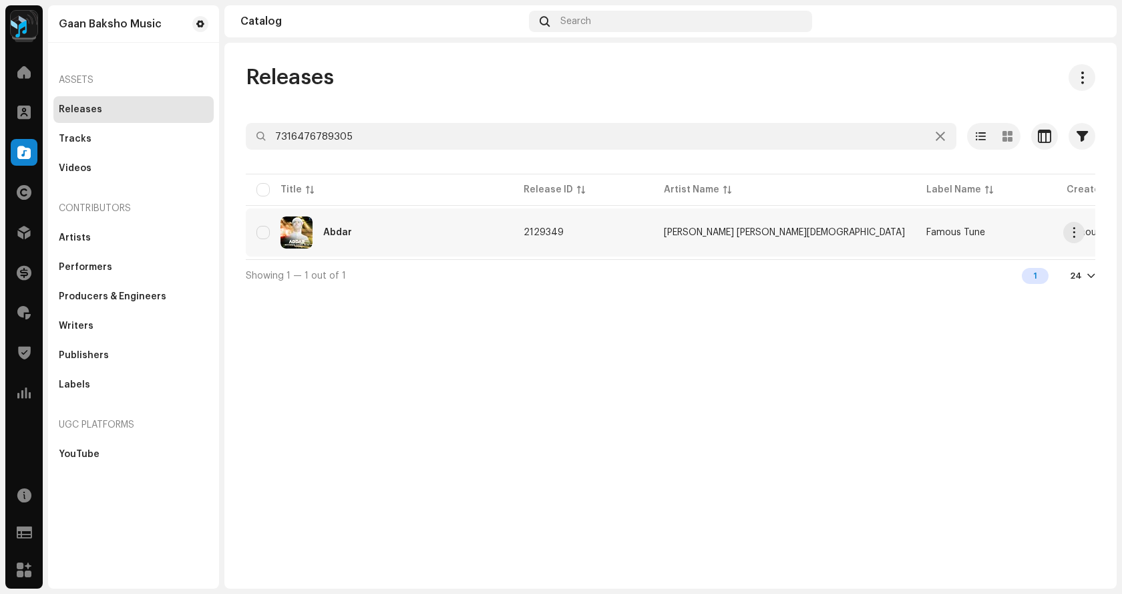
click at [375, 241] on div "Abdar" at bounding box center [380, 232] width 246 height 32
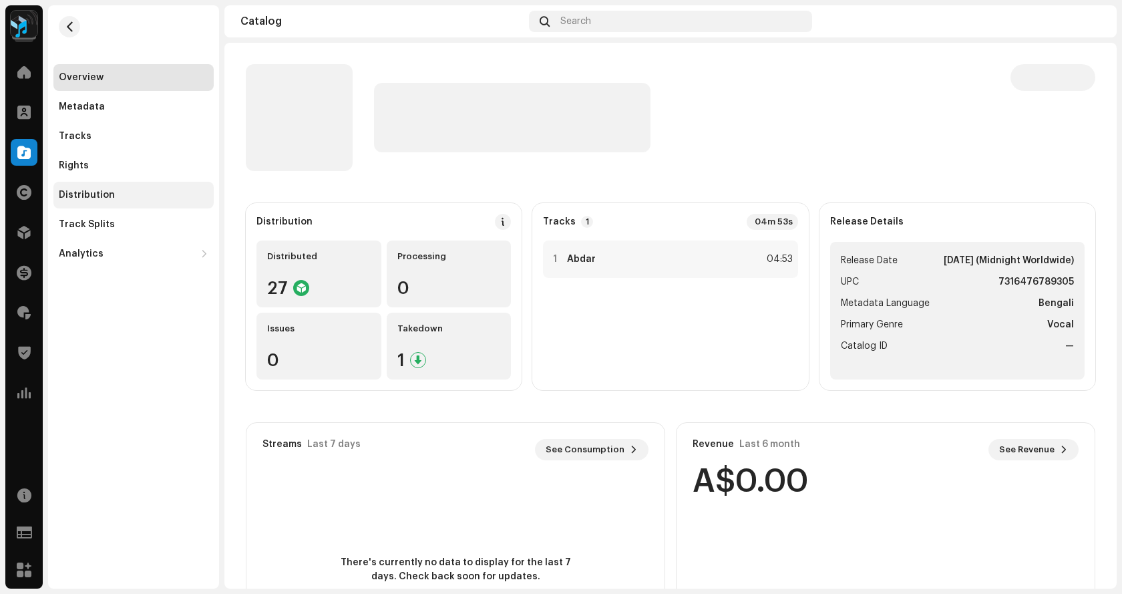
click at [83, 196] on div "Distribution" at bounding box center [87, 195] width 56 height 11
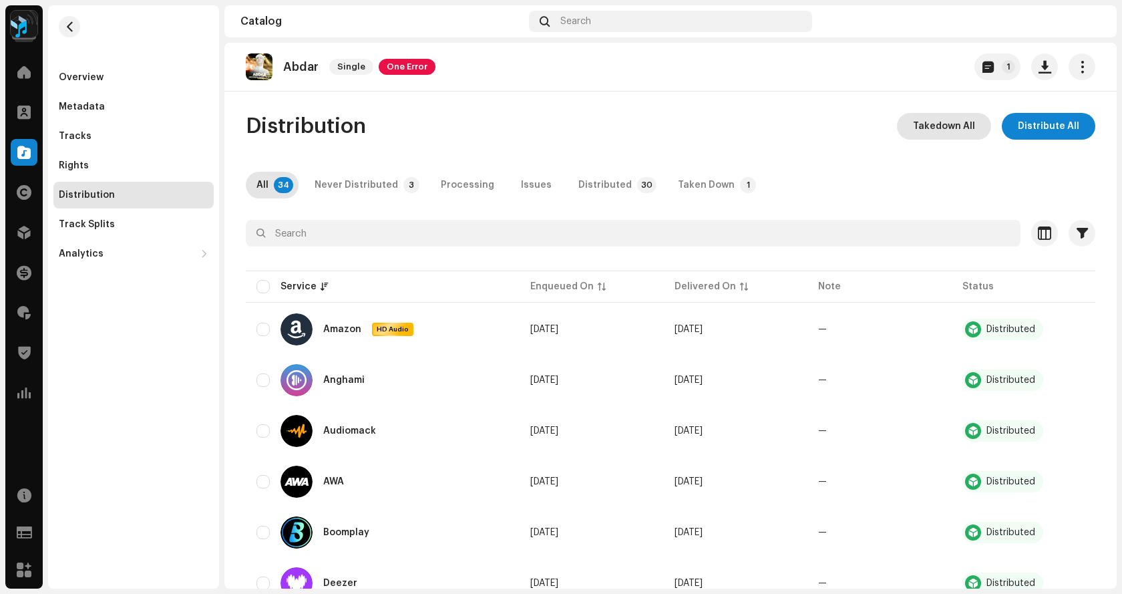
click at [904, 132] on button "Takedown All" at bounding box center [944, 126] width 94 height 27
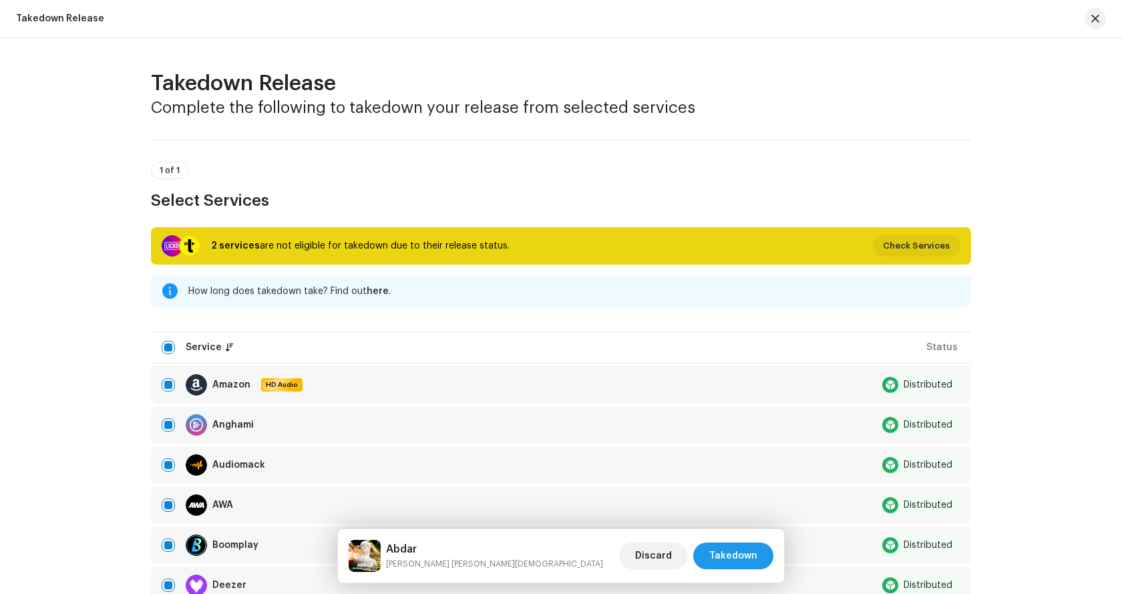
click at [745, 552] on span "Takedown" at bounding box center [733, 555] width 48 height 27
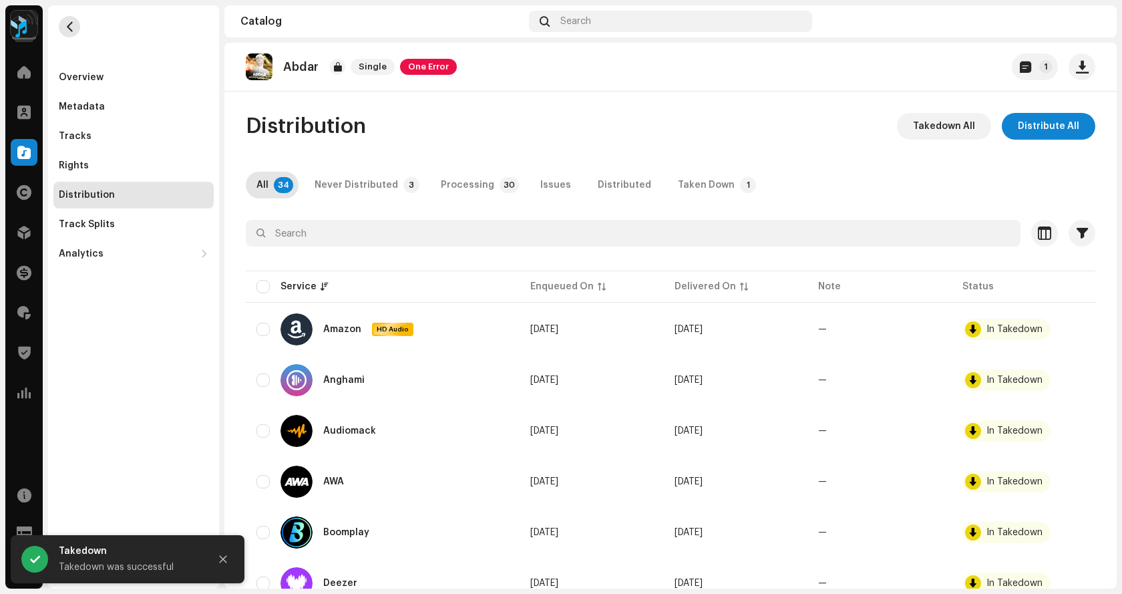
click at [66, 31] on span "button" at bounding box center [70, 26] width 10 height 11
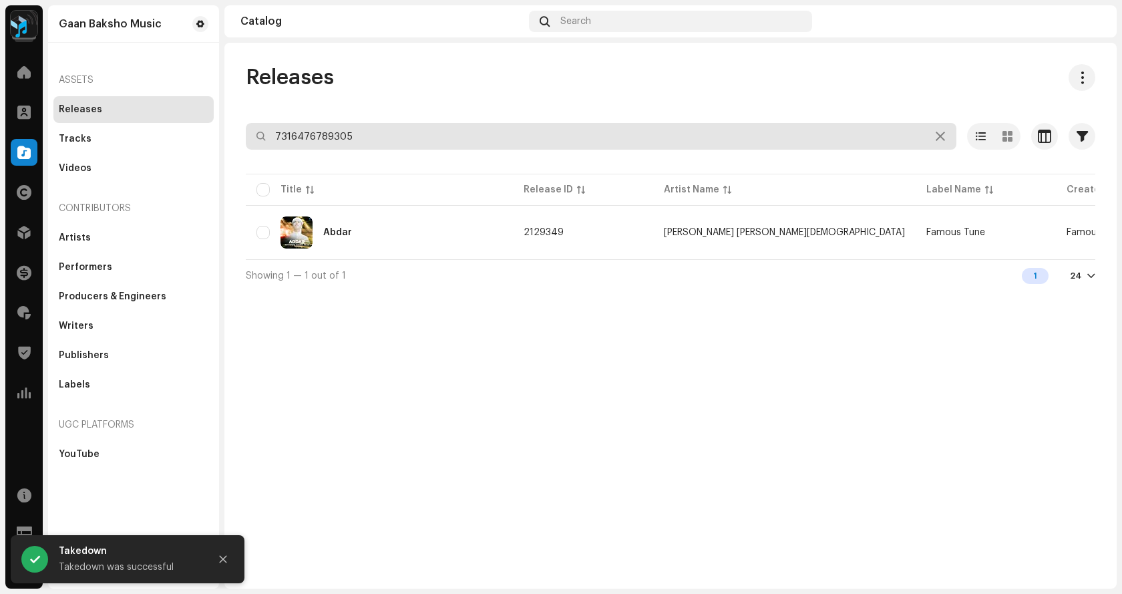
drag, startPoint x: 359, startPoint y: 138, endPoint x: 220, endPoint y: 130, distance: 139.2
click at [220, 130] on div "Gaan Baksho Music Home Clients Catalog Rights Distribution Finance Royalties Tr…" at bounding box center [561, 297] width 1122 height 594
paste input "19971"
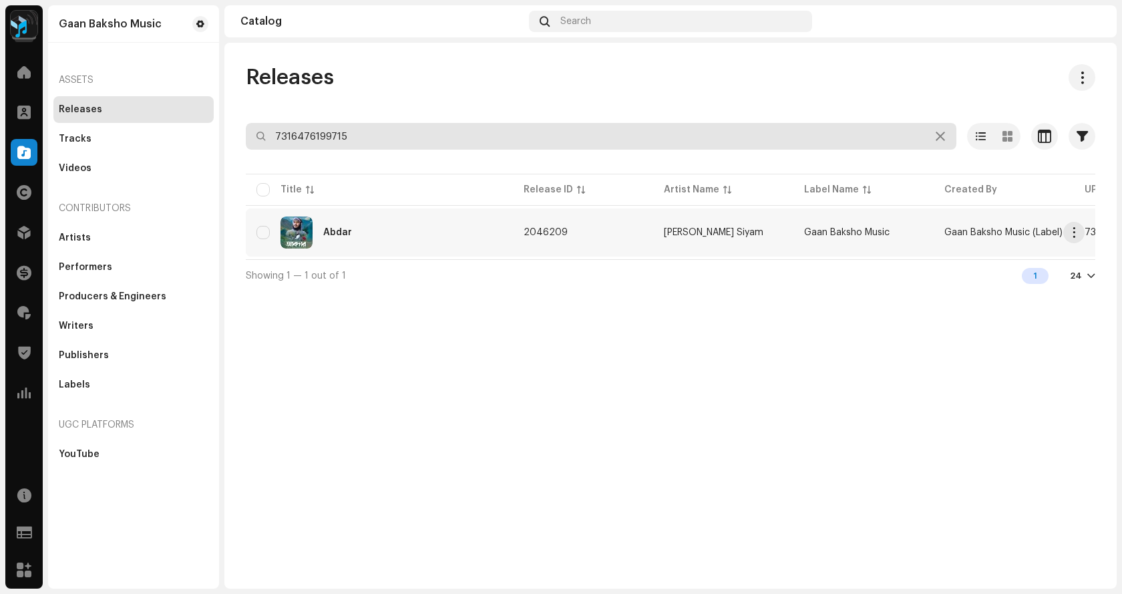
type input "7316476199715"
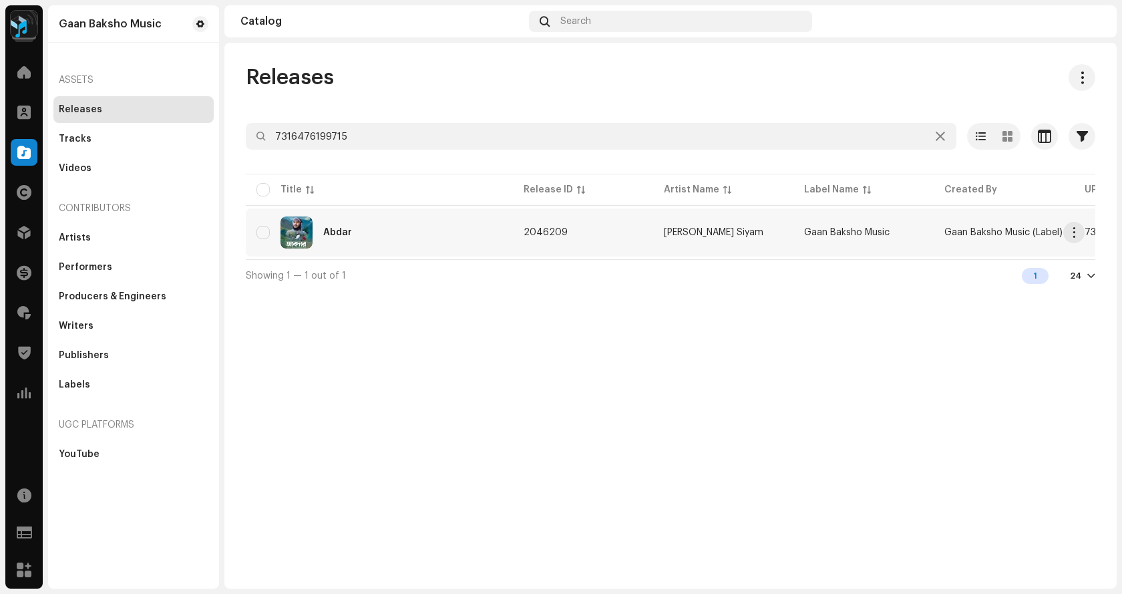
click at [366, 230] on div "Abdar" at bounding box center [380, 232] width 246 height 32
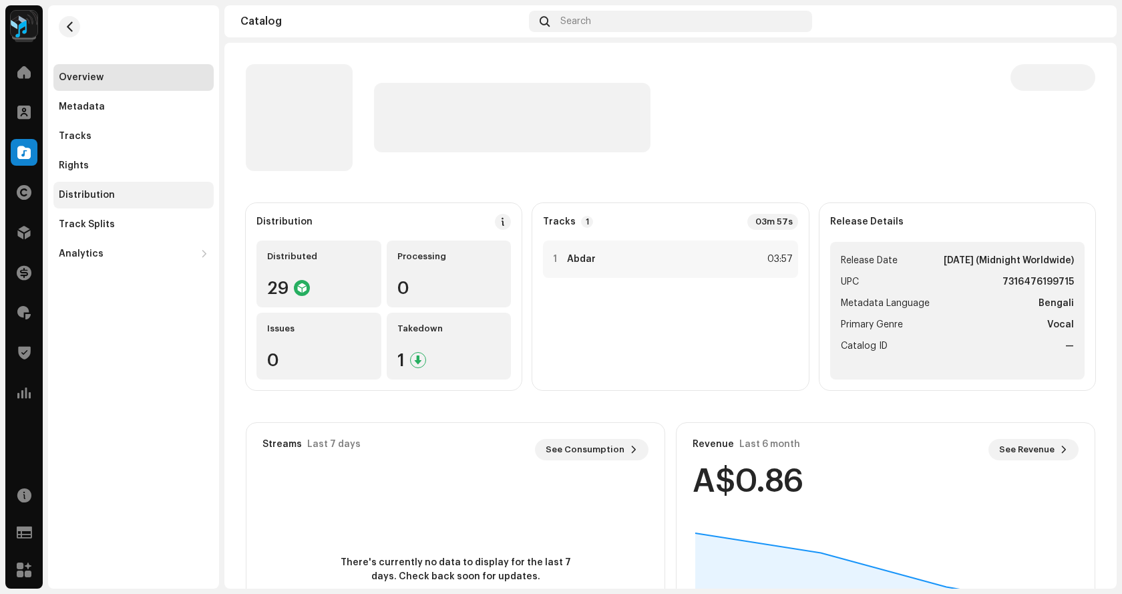
click at [97, 193] on div "Distribution" at bounding box center [87, 195] width 56 height 11
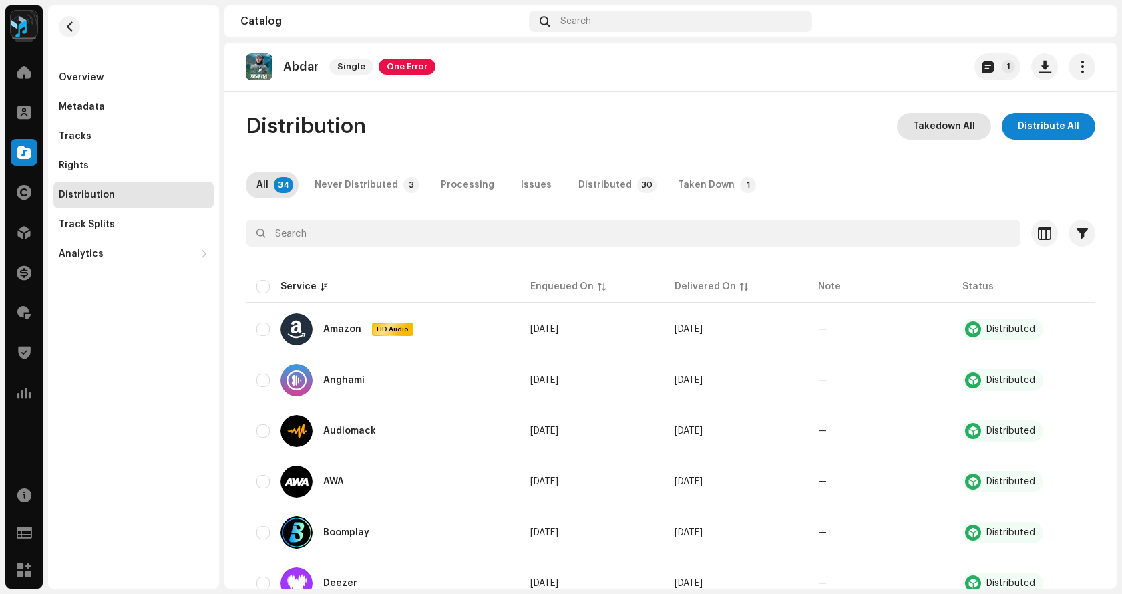
click at [929, 130] on span "Takedown All" at bounding box center [944, 126] width 62 height 27
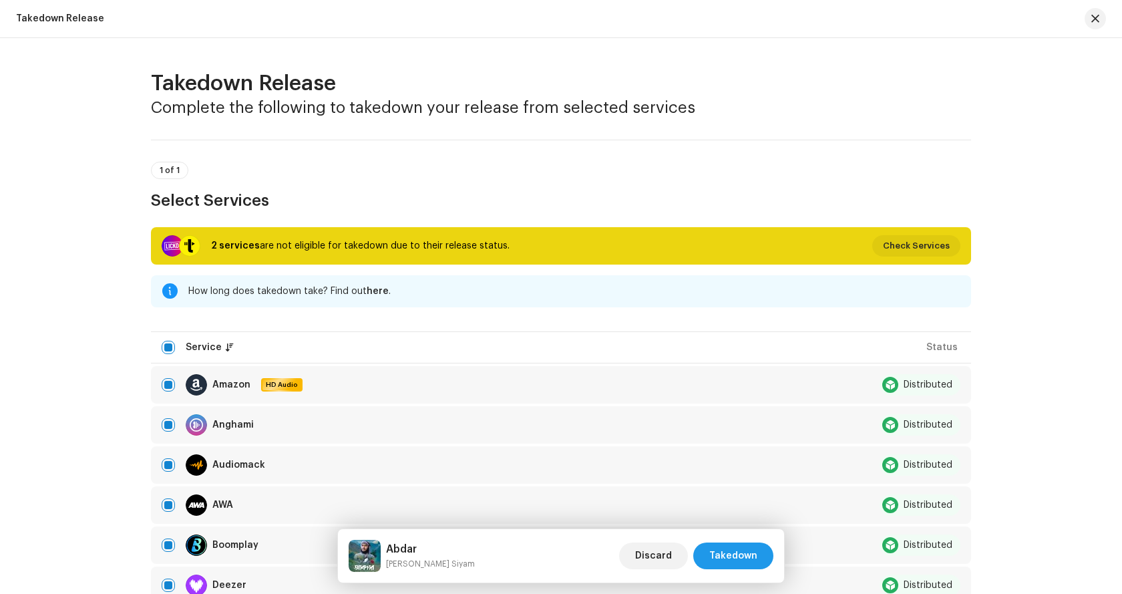
click at [749, 551] on span "Takedown" at bounding box center [733, 555] width 48 height 27
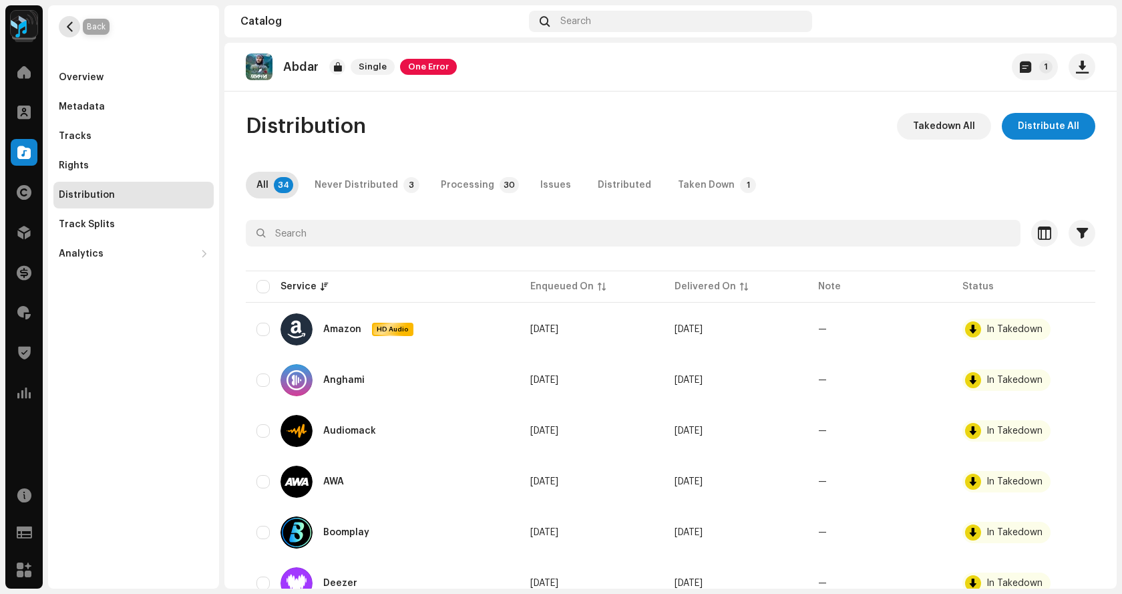
click at [68, 23] on span "button" at bounding box center [70, 26] width 10 height 11
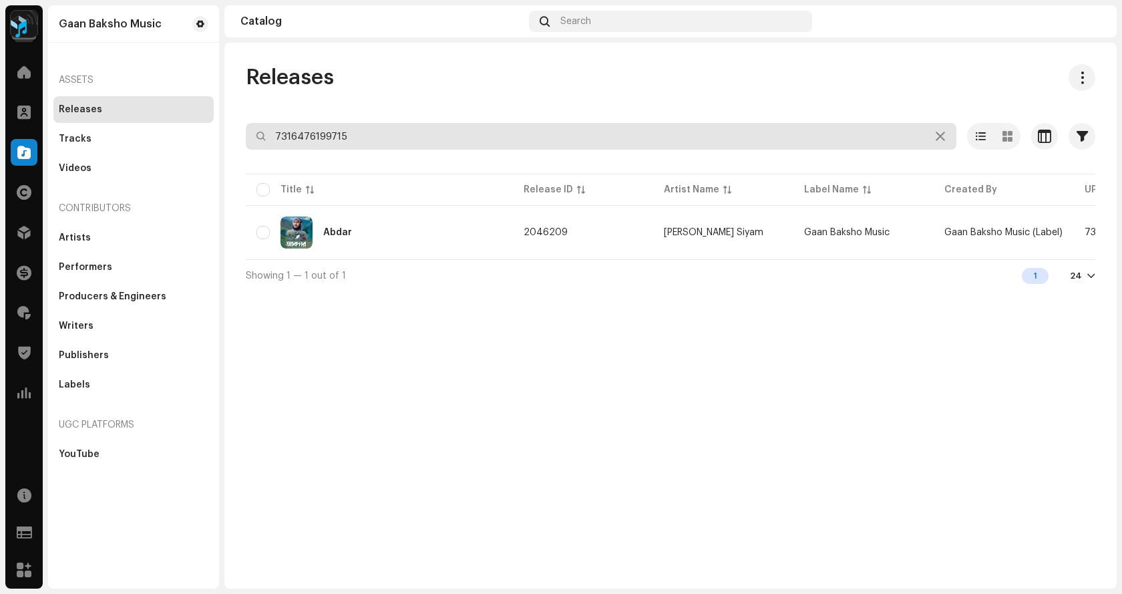
drag, startPoint x: 369, startPoint y: 136, endPoint x: 176, endPoint y: 114, distance: 194.9
click at [178, 114] on div "Gaan Baksho Music Home Clients Catalog Rights Distribution Finance Royalties Tr…" at bounding box center [561, 297] width 1122 height 594
paste input "5568390"
type input "7316475568390"
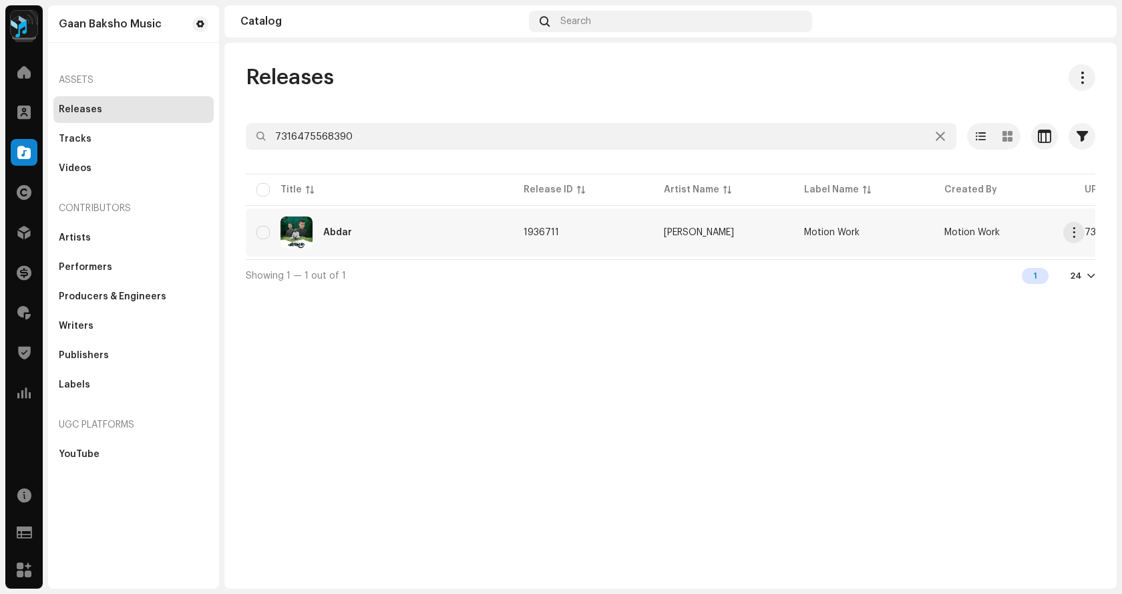
click at [424, 241] on div "Abdar" at bounding box center [380, 232] width 246 height 32
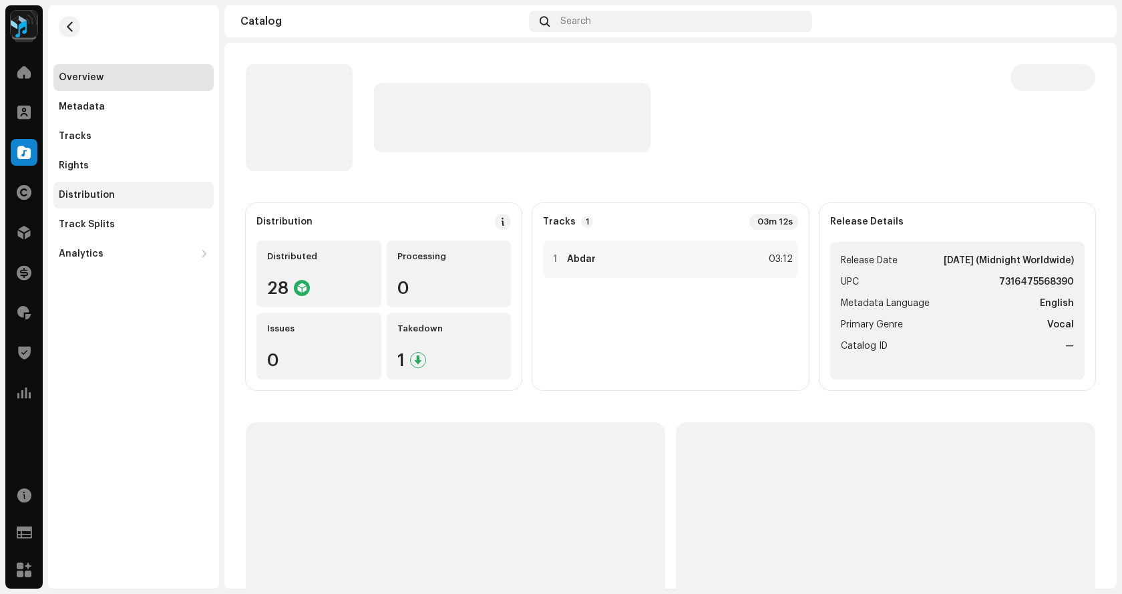
click at [102, 193] on div "Distribution" at bounding box center [87, 195] width 56 height 11
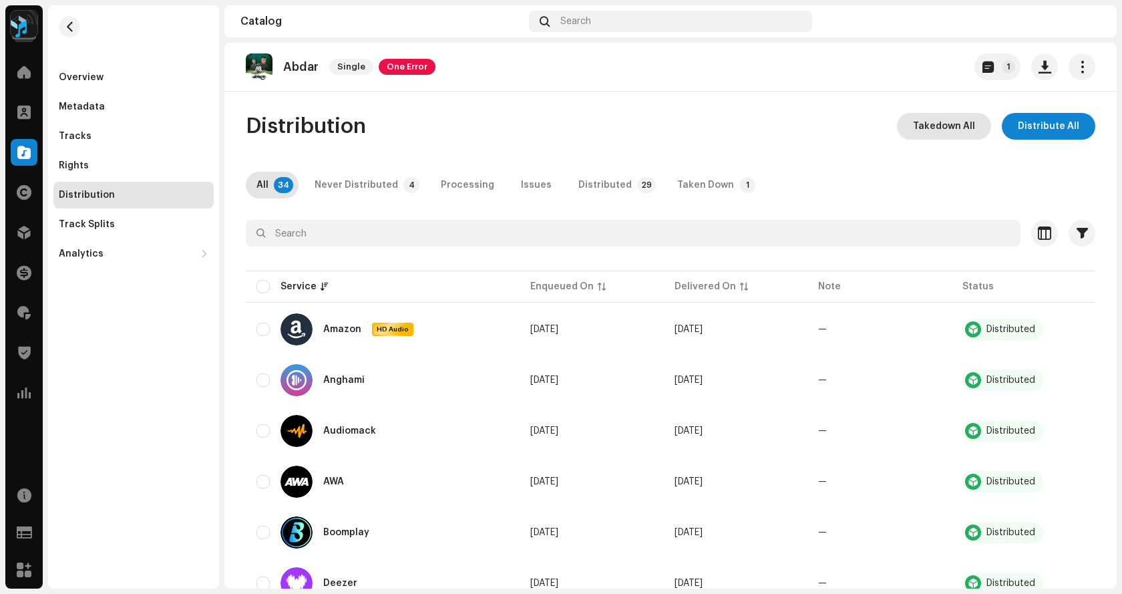
click at [935, 127] on span "Takedown All" at bounding box center [944, 126] width 62 height 27
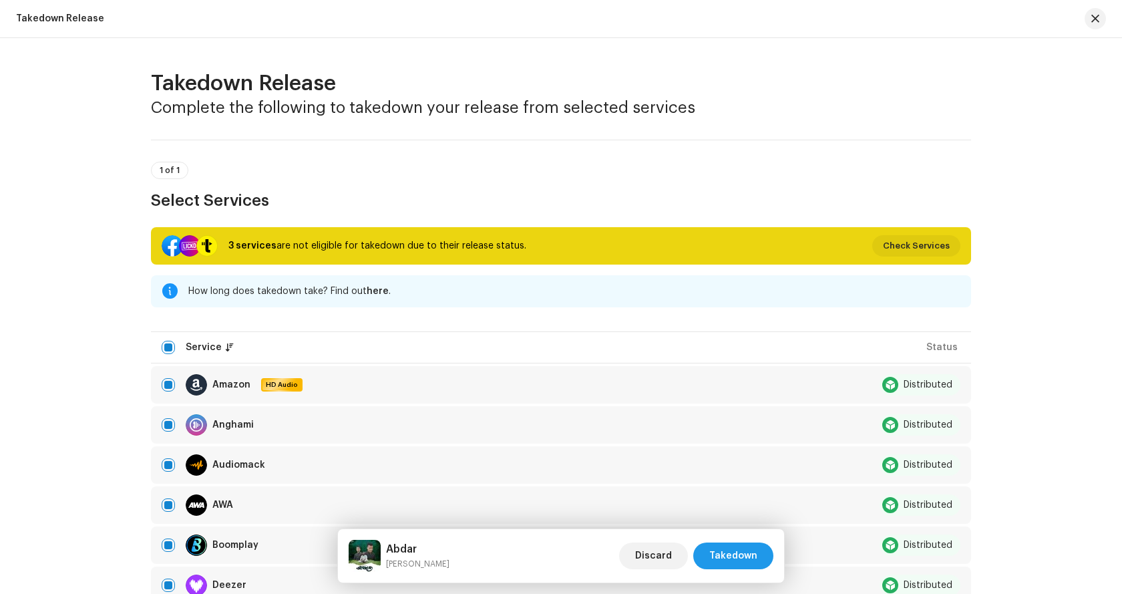
click at [737, 559] on span "Takedown" at bounding box center [733, 555] width 48 height 27
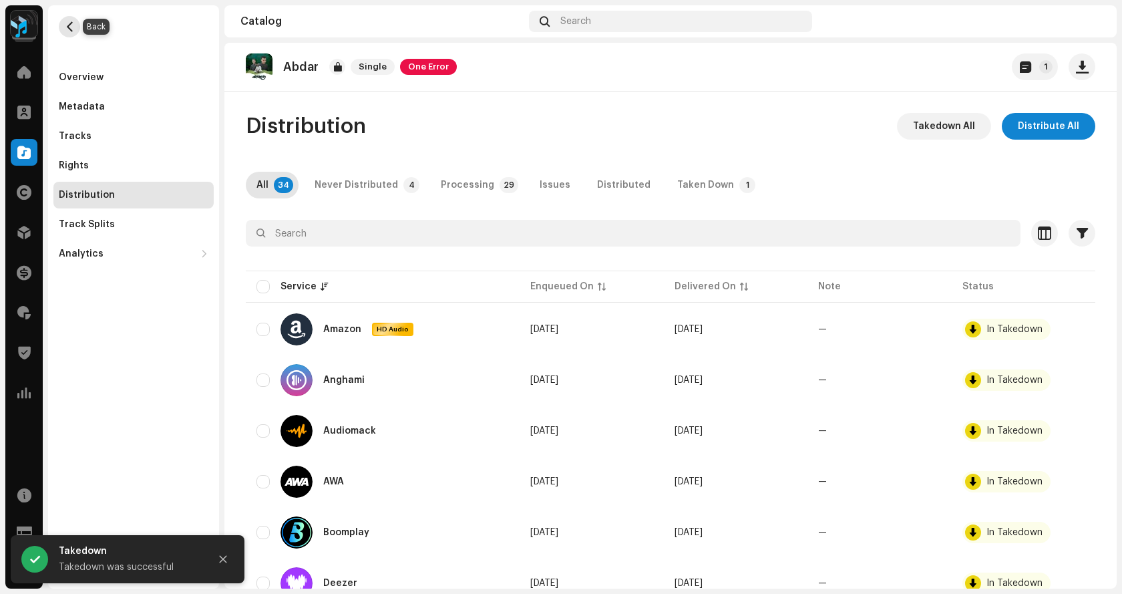
click at [70, 28] on span "button" at bounding box center [70, 26] width 10 height 11
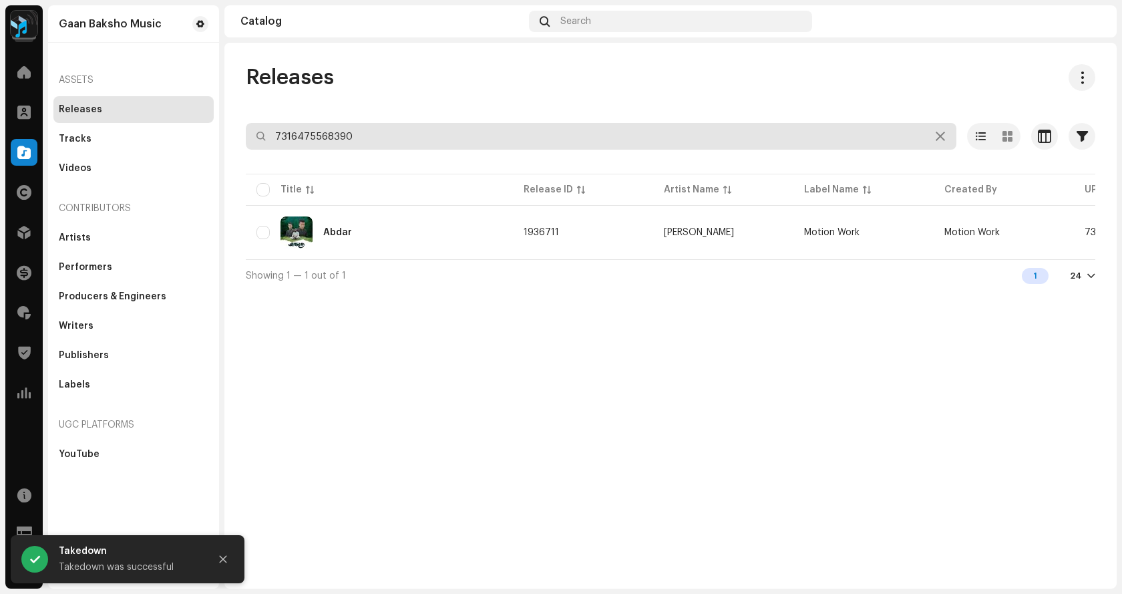
drag, startPoint x: 367, startPoint y: 132, endPoint x: 124, endPoint y: 116, distance: 243.7
click at [127, 115] on div "Gaan Baksho Music Home Clients Catalog Rights Distribution Finance Royalties Tr…" at bounding box center [561, 297] width 1122 height 594
paste input "4821892"
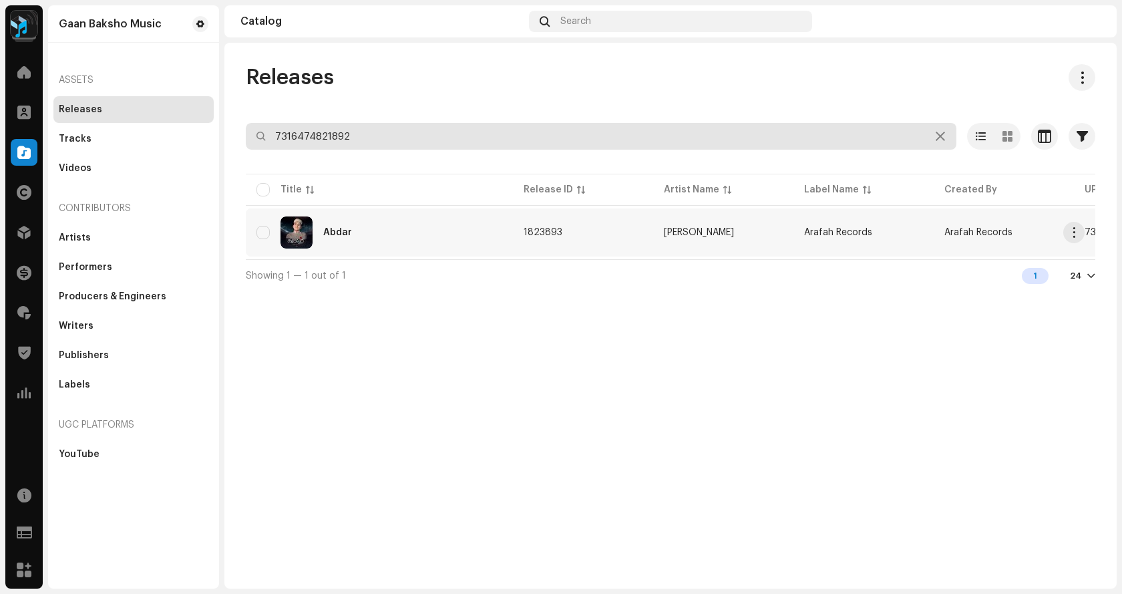
type input "7316474821892"
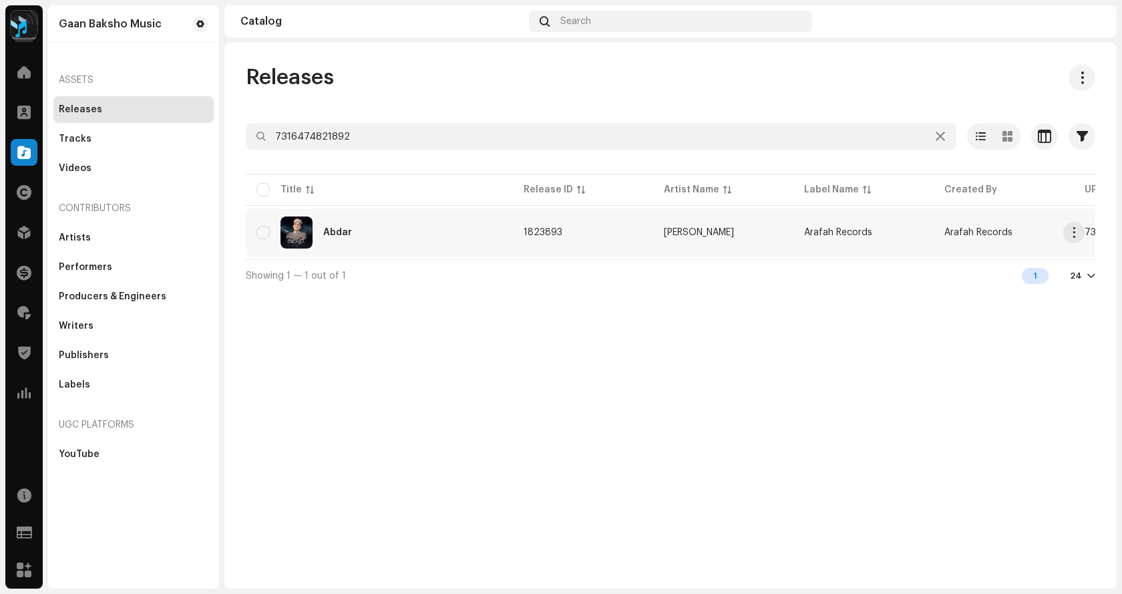
click at [401, 237] on div "Abdar" at bounding box center [380, 232] width 246 height 32
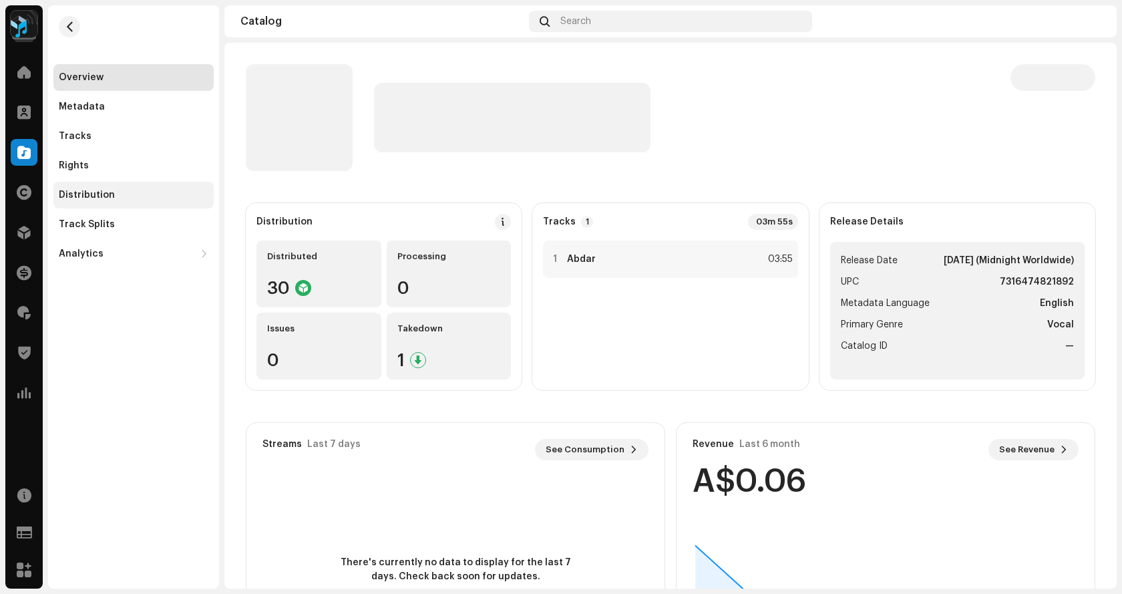
click at [111, 197] on div "Distribution" at bounding box center [87, 195] width 56 height 11
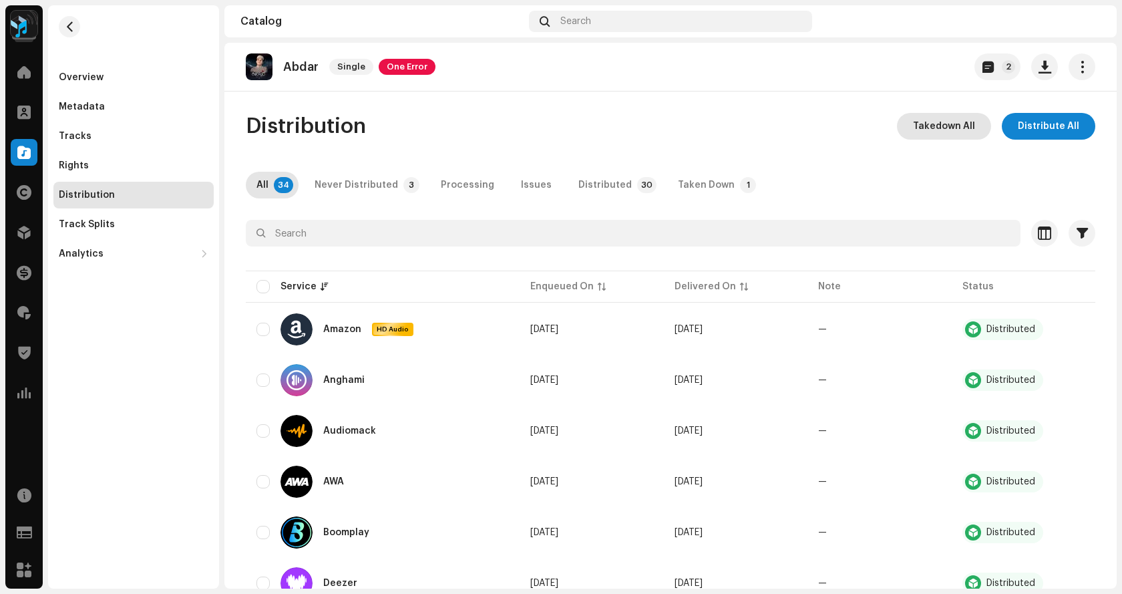
click at [939, 136] on span "Takedown All" at bounding box center [944, 126] width 62 height 27
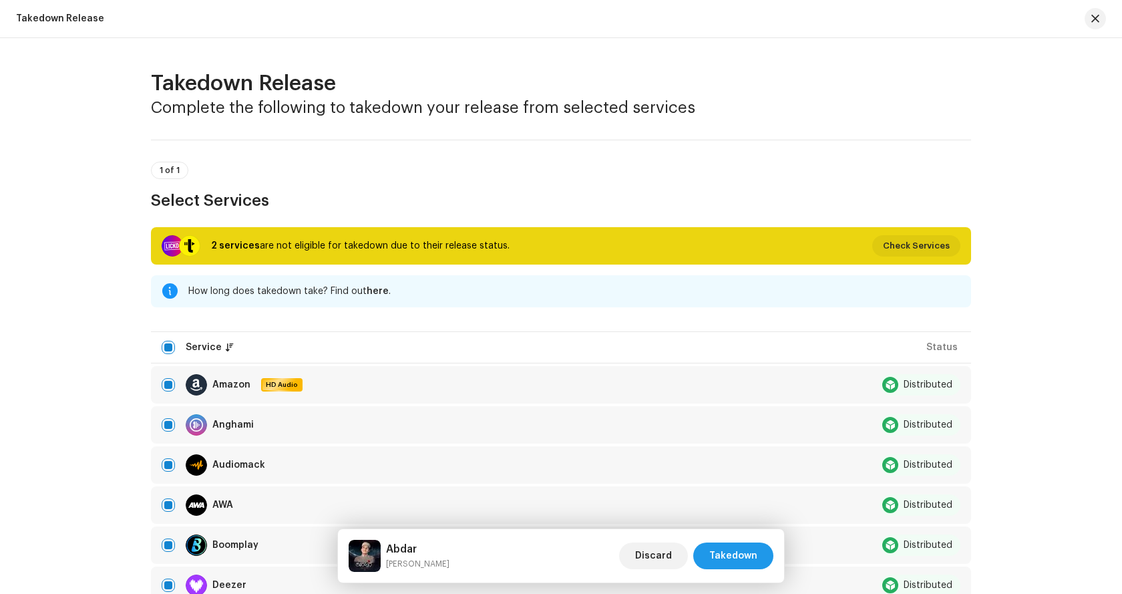
click at [729, 550] on span "Takedown" at bounding box center [733, 555] width 48 height 27
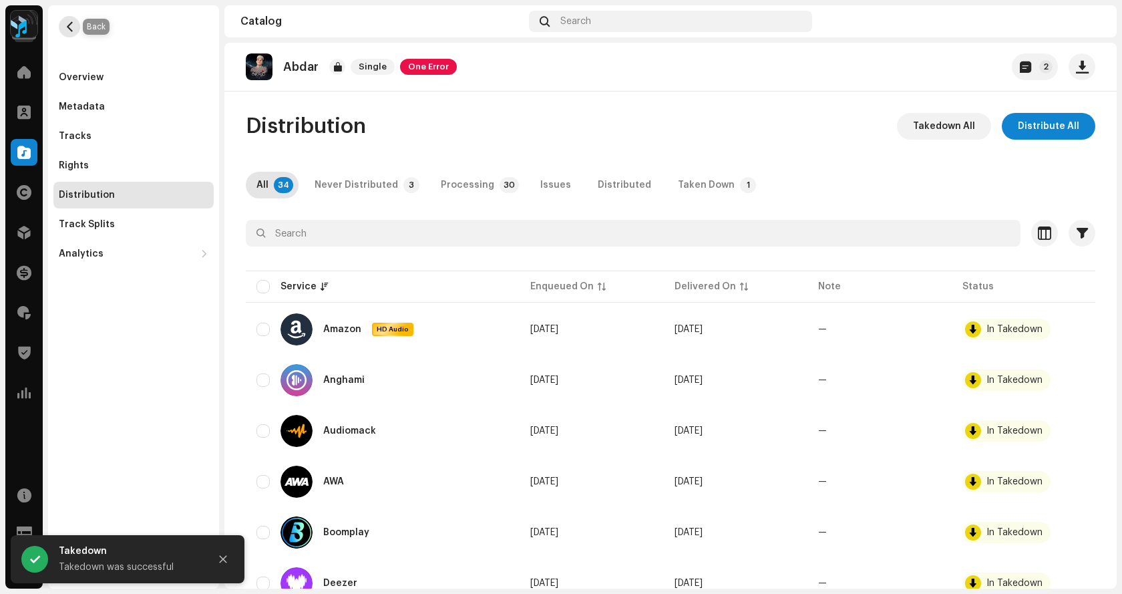
click at [68, 28] on span "button" at bounding box center [70, 26] width 10 height 11
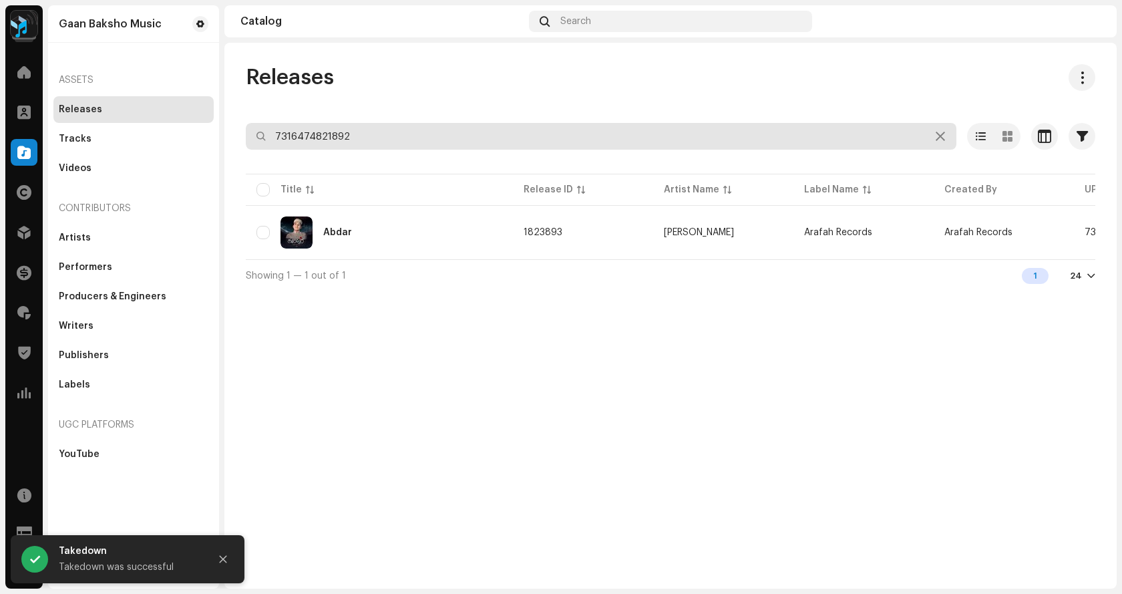
drag, startPoint x: 399, startPoint y: 140, endPoint x: 170, endPoint y: 124, distance: 229.7
click at [170, 124] on div "Gaan Baksho Music Home Clients Catalog Rights Distribution Finance Royalties Tr…" at bounding box center [561, 297] width 1122 height 594
paste input "9861923"
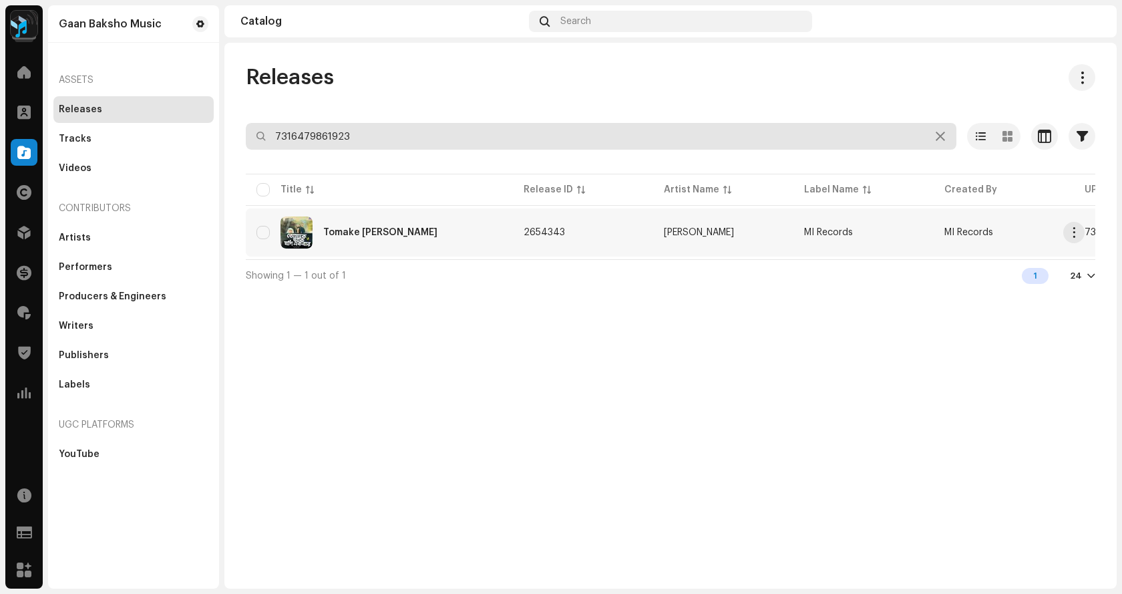
type input "7316479861923"
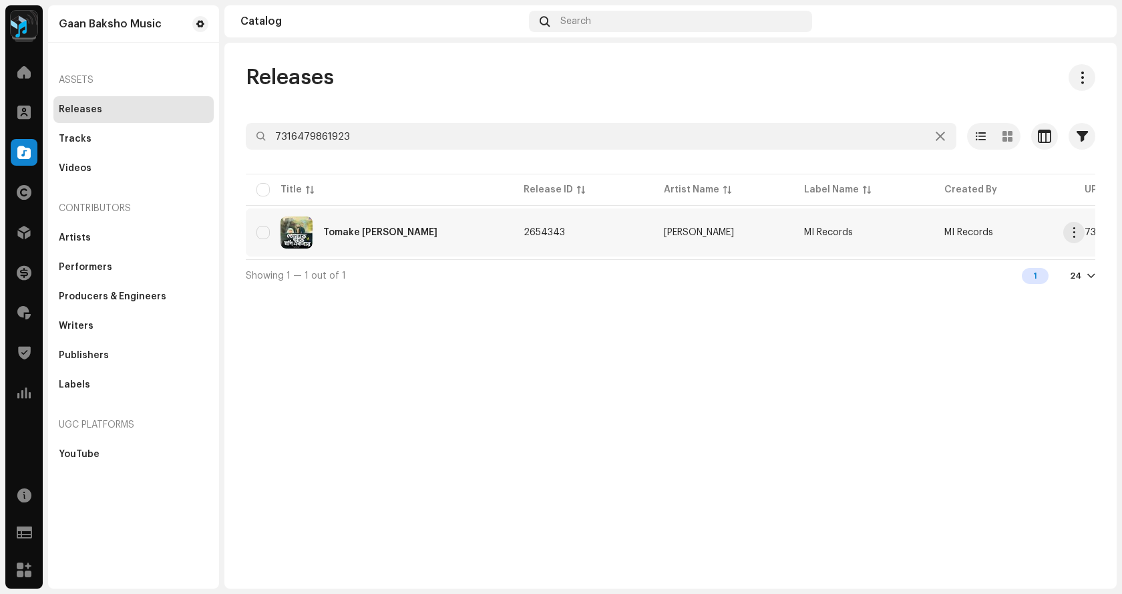
click at [355, 236] on div "Tomake Daki Jodi Ekbar" at bounding box center [380, 232] width 114 height 9
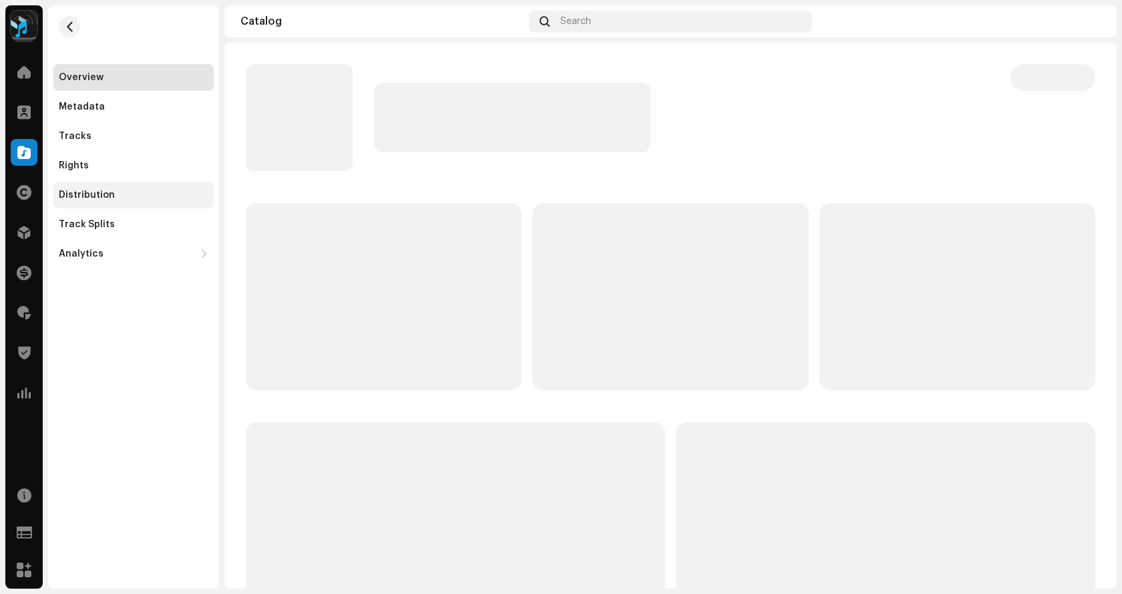
click at [110, 196] on div "Distribution" at bounding box center [87, 195] width 56 height 11
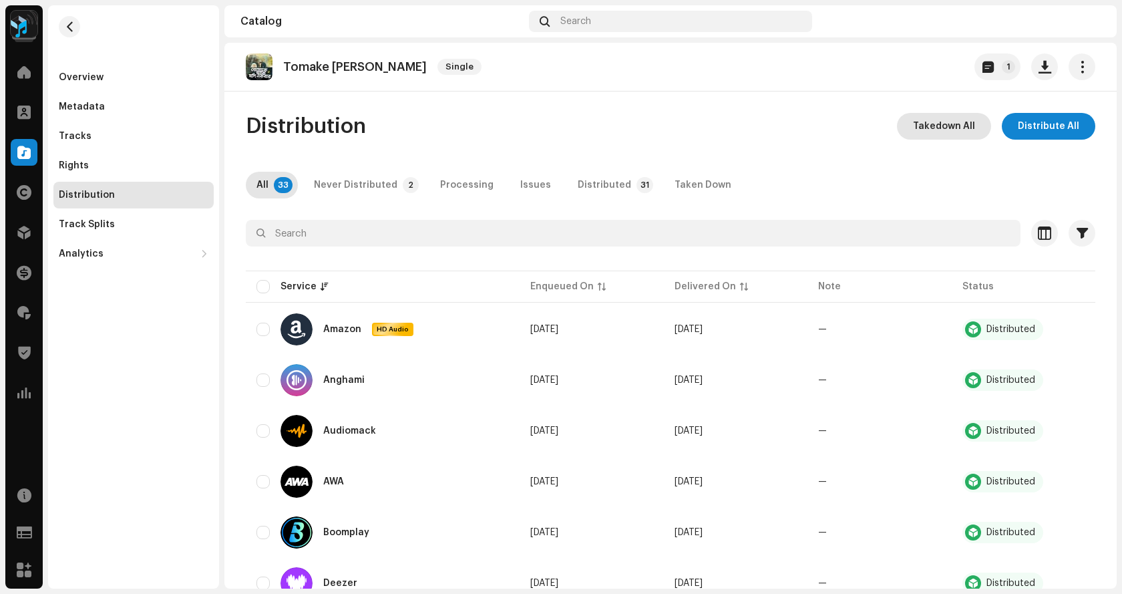
click at [928, 132] on span "Takedown All" at bounding box center [944, 126] width 62 height 27
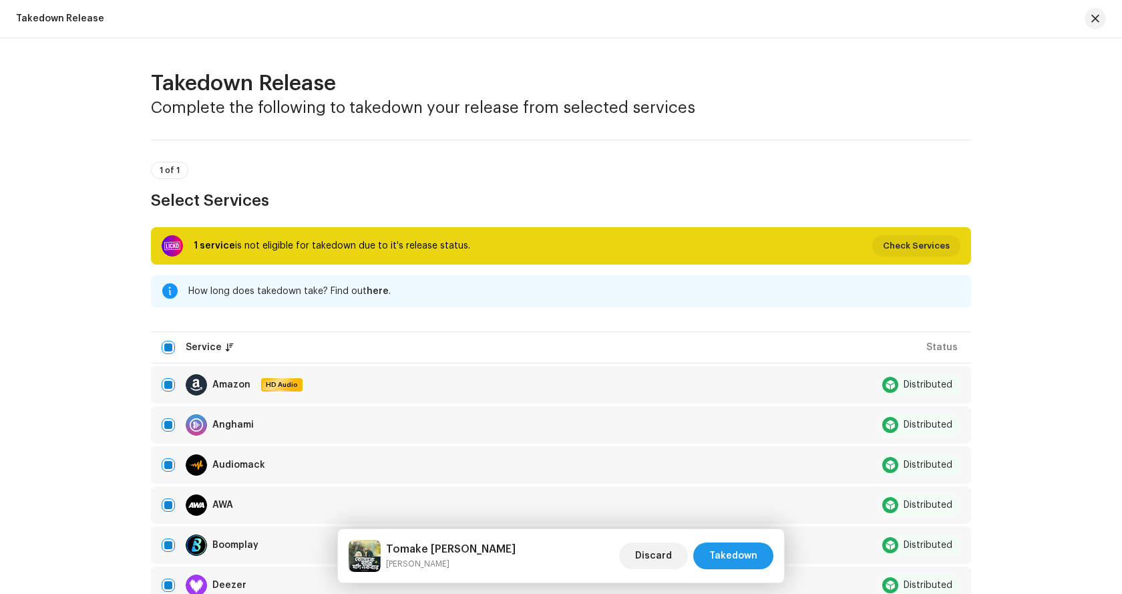
click at [725, 556] on span "Takedown" at bounding box center [733, 555] width 48 height 27
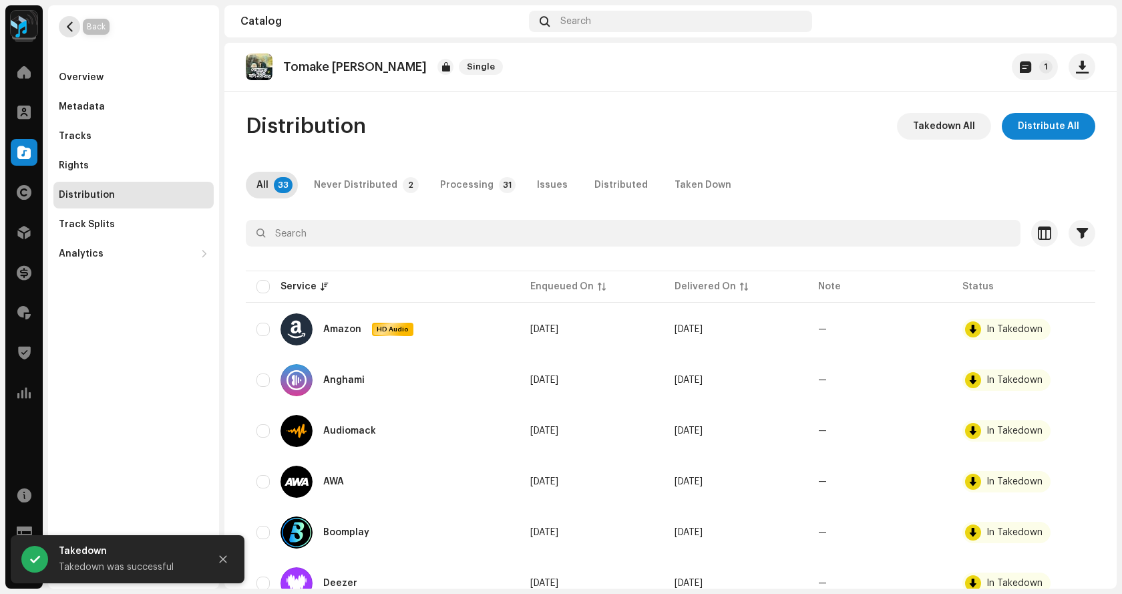
click at [63, 24] on button "button" at bounding box center [69, 26] width 21 height 21
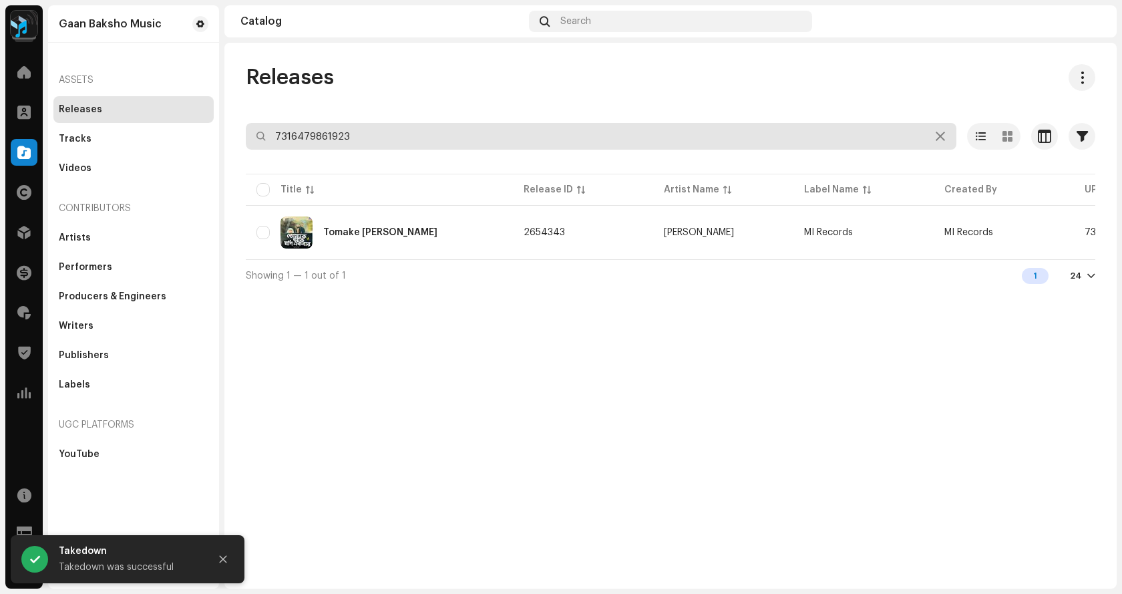
drag, startPoint x: 376, startPoint y: 132, endPoint x: 100, endPoint y: 102, distance: 277.5
click at [100, 102] on div "Gaan Baksho Music Home Clients Catalog Rights Distribution Finance Royalties Tr…" at bounding box center [561, 297] width 1122 height 594
paste input "80853948"
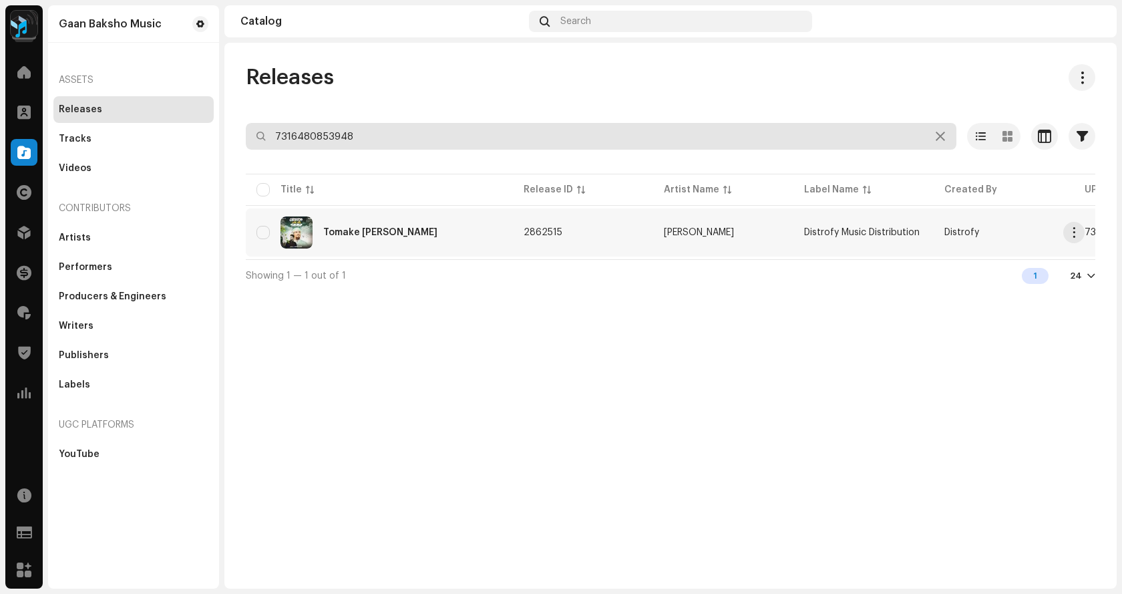
type input "7316480853948"
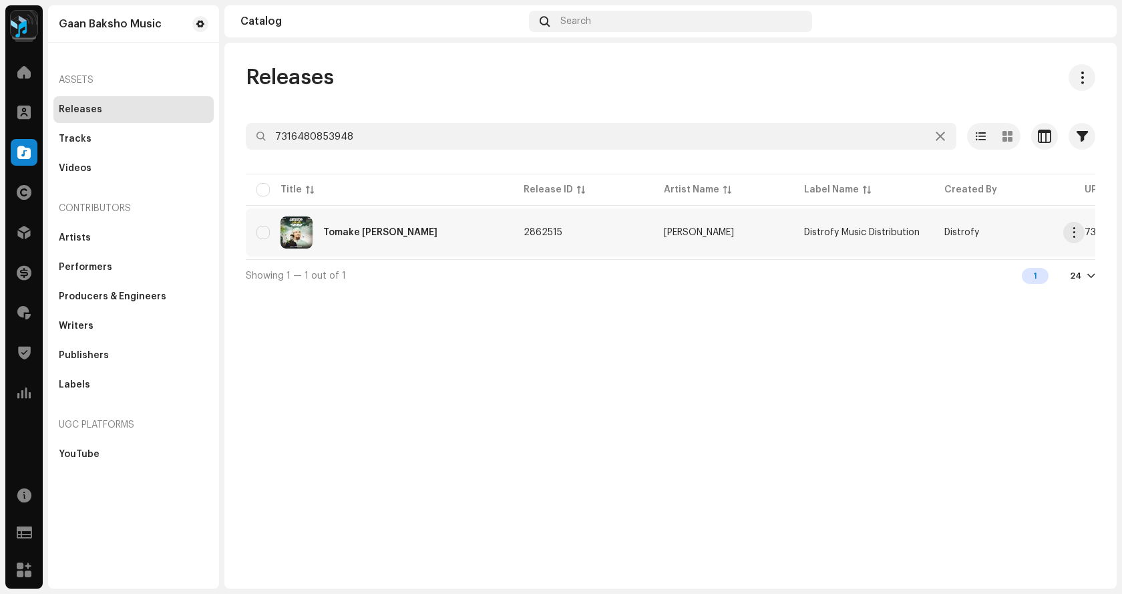
click at [385, 236] on div "Tomake Daki Jodi Ekbar" at bounding box center [380, 232] width 114 height 9
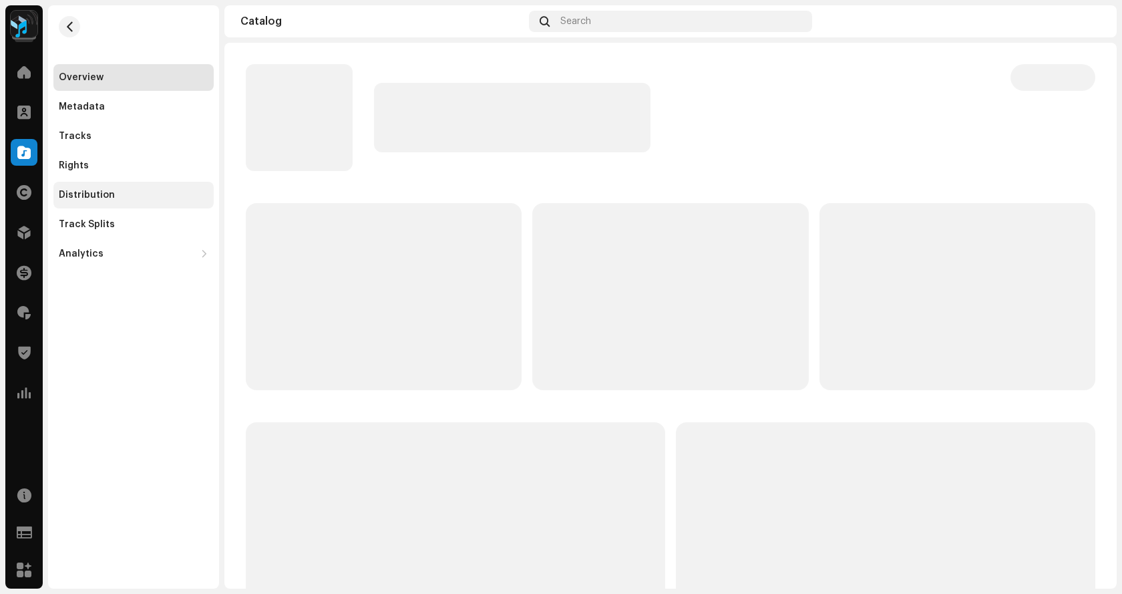
click at [94, 194] on div "Distribution" at bounding box center [87, 195] width 56 height 11
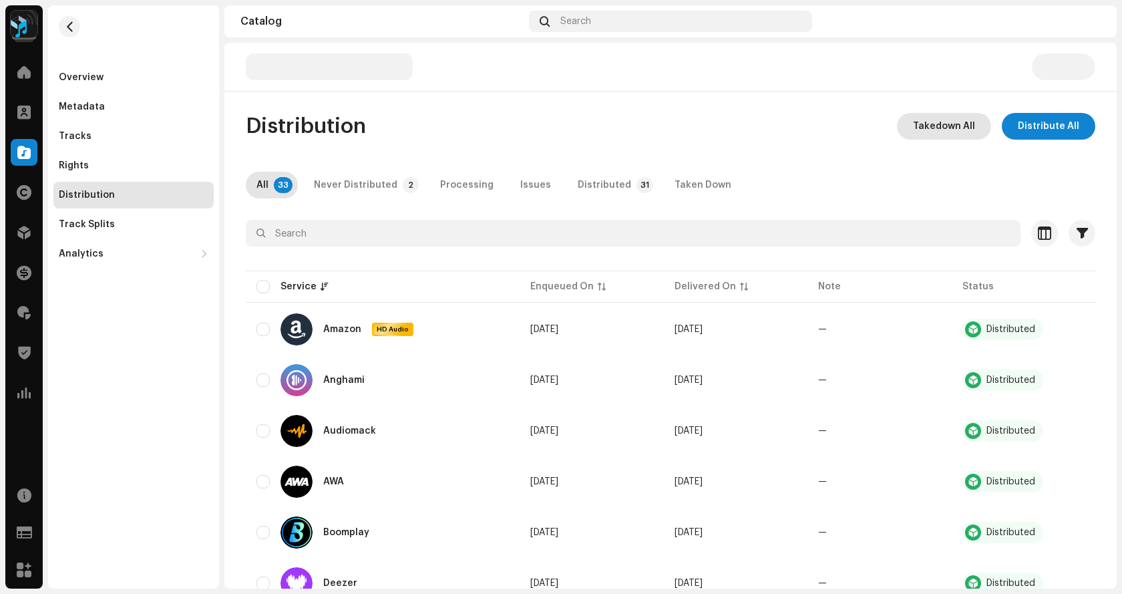
click at [942, 134] on span "Takedown All" at bounding box center [944, 126] width 62 height 27
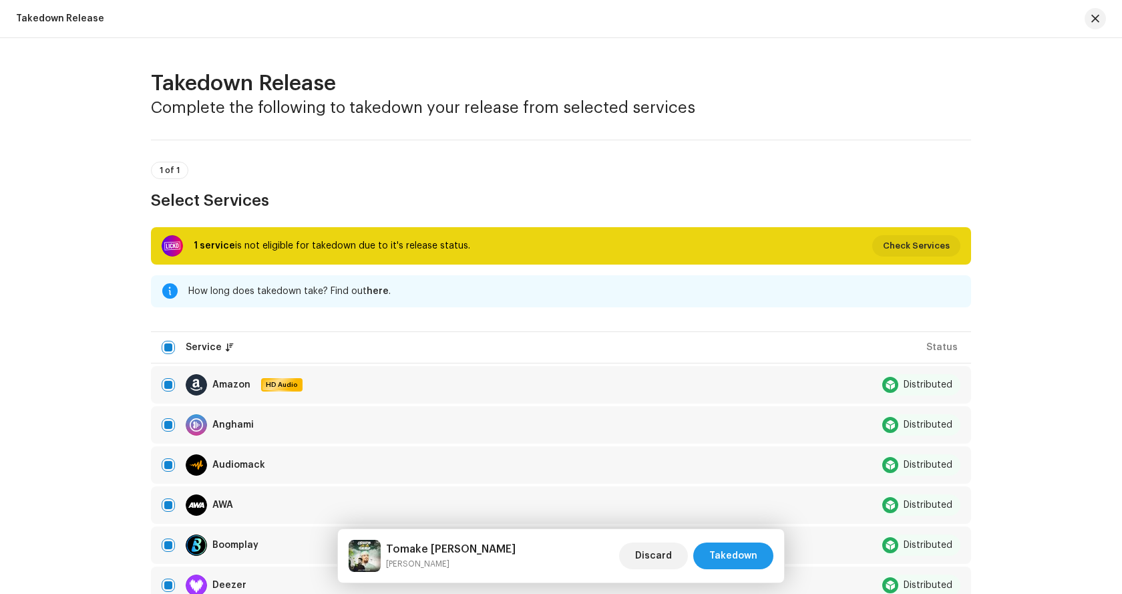
click at [734, 549] on span "Takedown" at bounding box center [733, 555] width 48 height 27
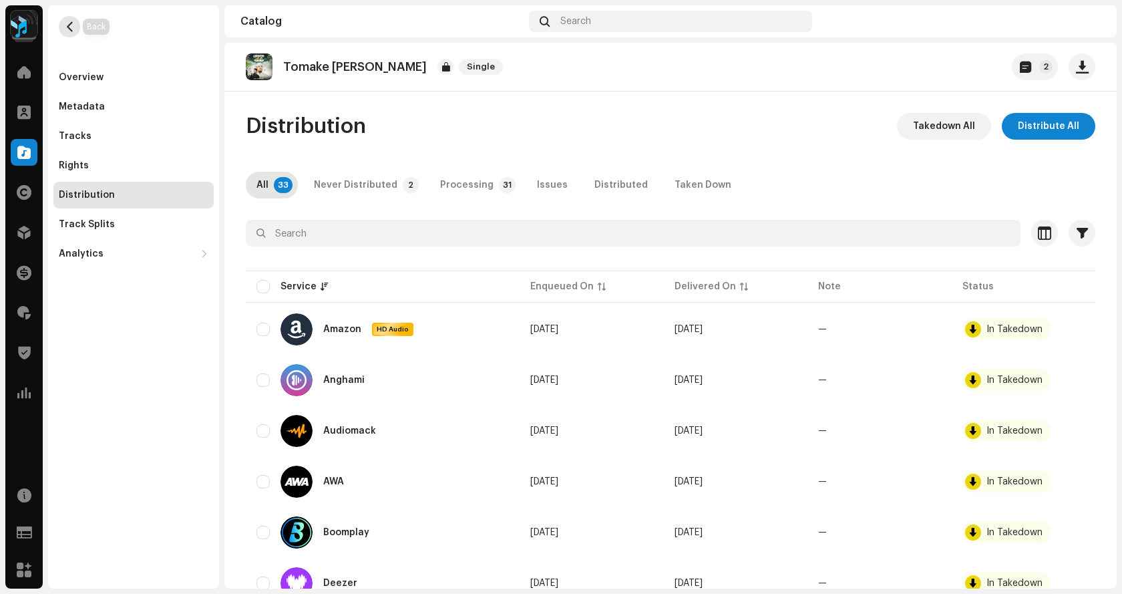
click at [71, 29] on span "button" at bounding box center [70, 26] width 10 height 11
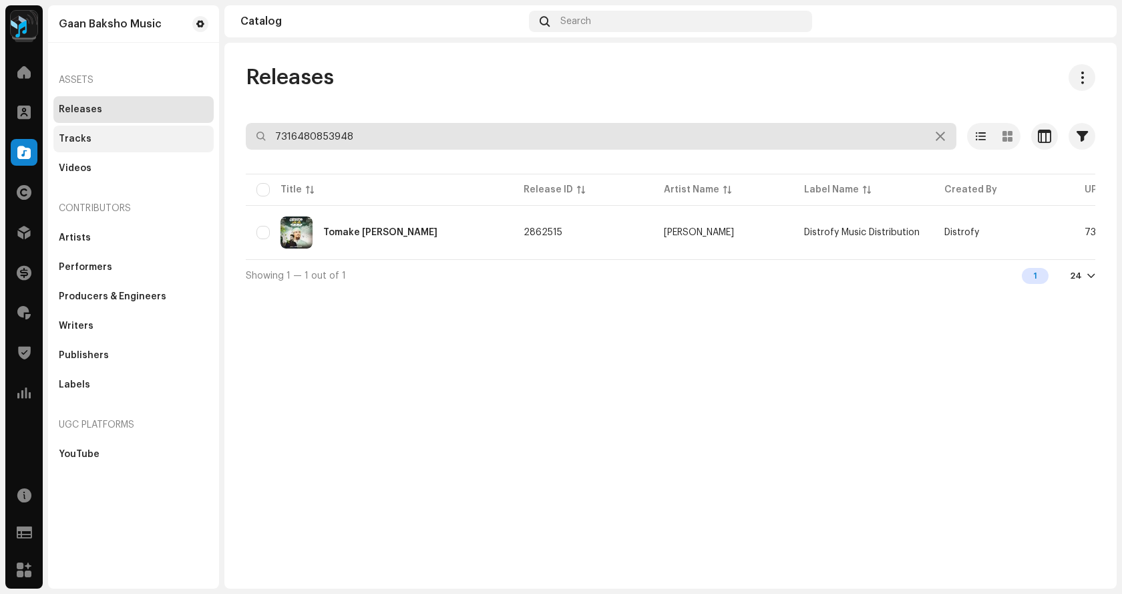
drag, startPoint x: 365, startPoint y: 134, endPoint x: 156, endPoint y: 126, distance: 208.6
click at [163, 126] on div "Gaan Baksho Music Home Clients Catalog Rights Distribution Finance Royalties Tr…" at bounding box center [561, 297] width 1122 height 594
paste input "332627"
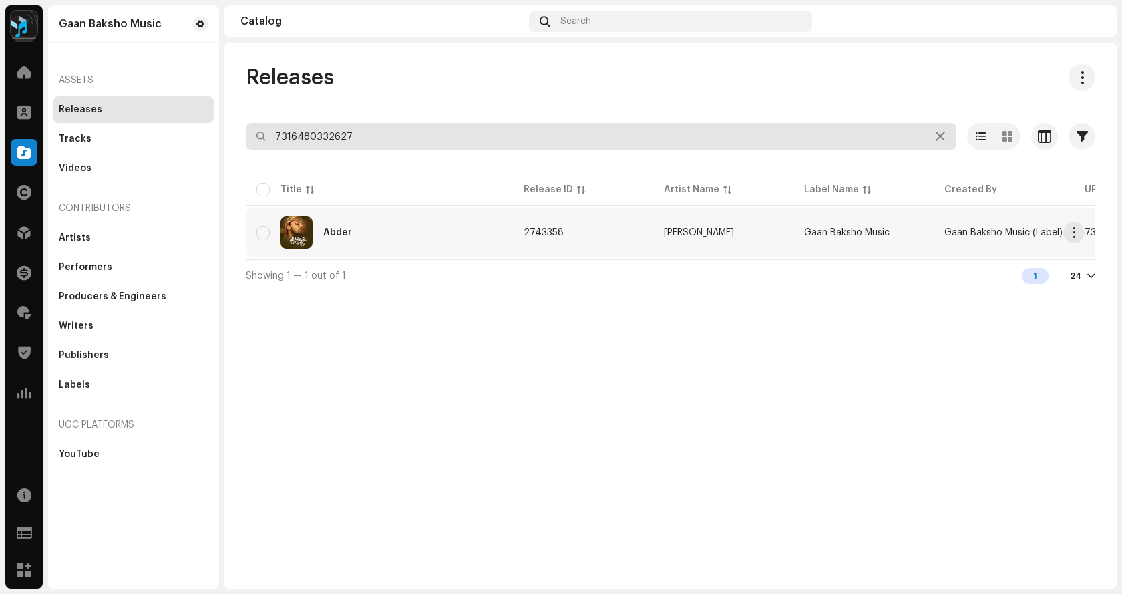
type input "7316480332627"
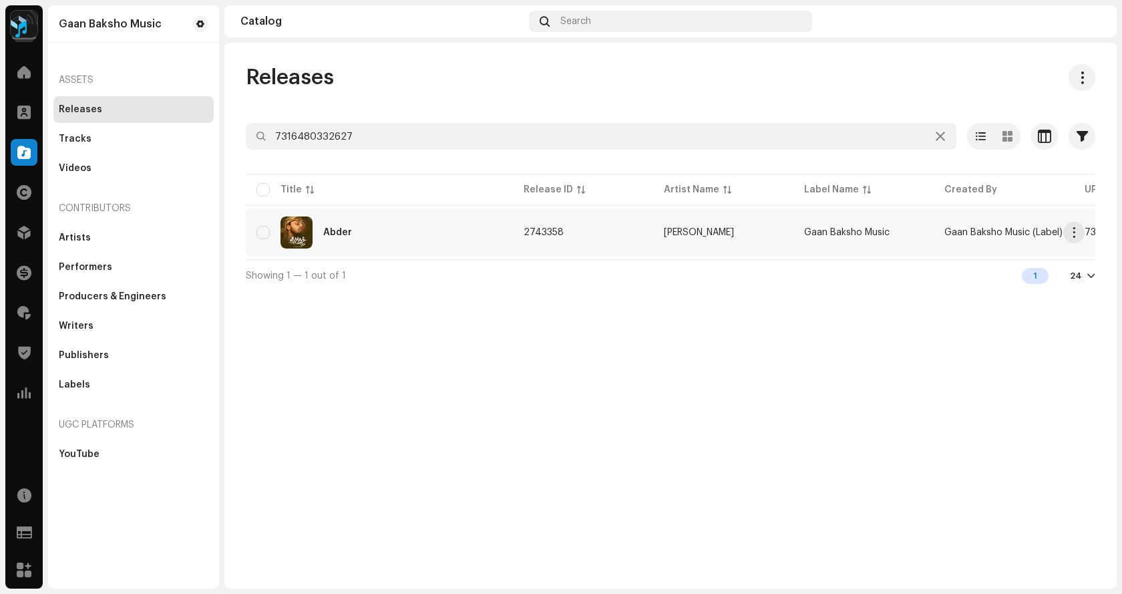
click at [343, 221] on div "Abder" at bounding box center [380, 232] width 246 height 32
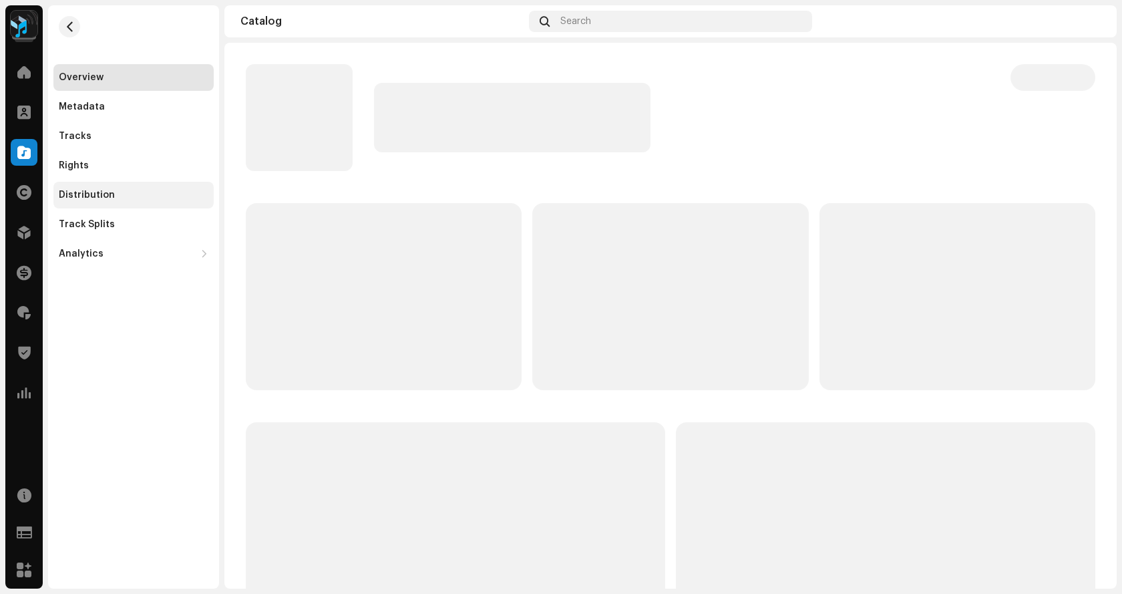
click at [114, 194] on div "Distribution" at bounding box center [134, 195] width 150 height 11
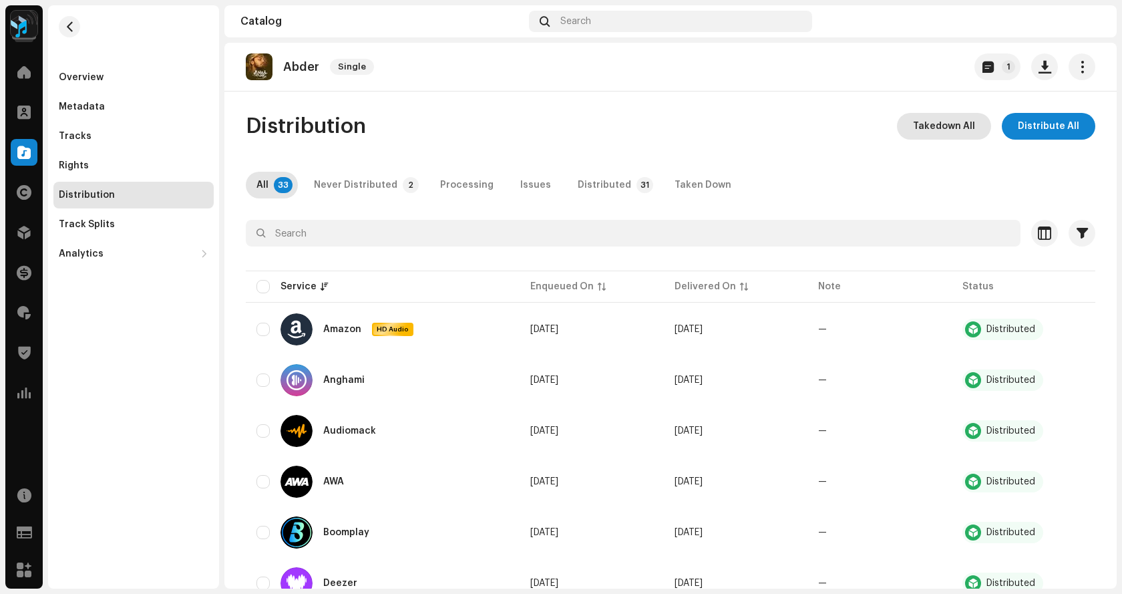
click at [947, 135] on span "Takedown All" at bounding box center [944, 126] width 62 height 27
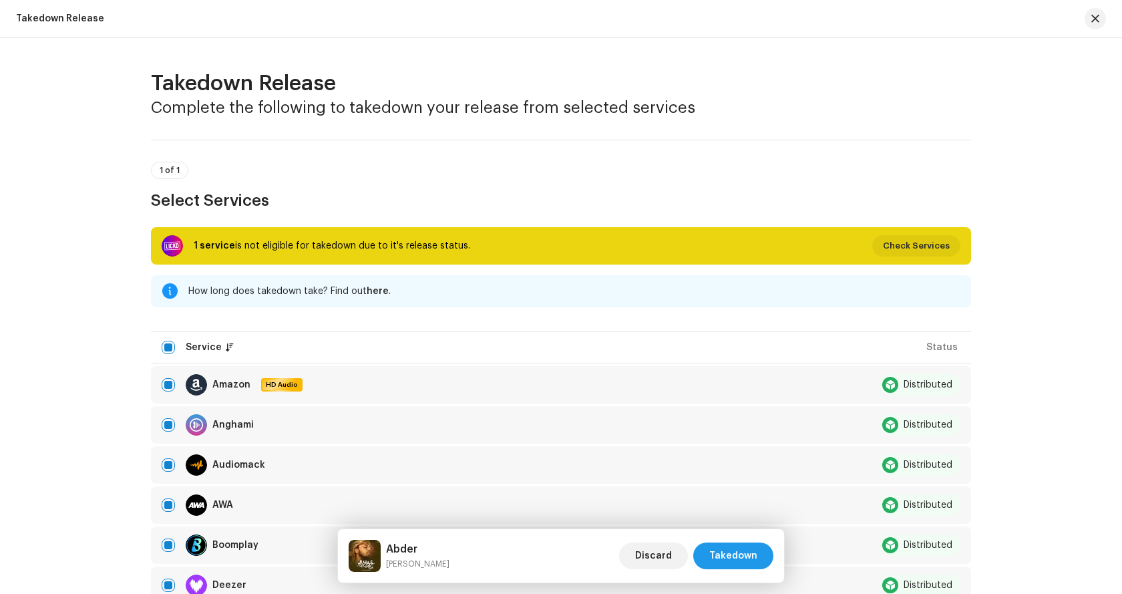
click at [749, 548] on span "Takedown" at bounding box center [733, 555] width 48 height 27
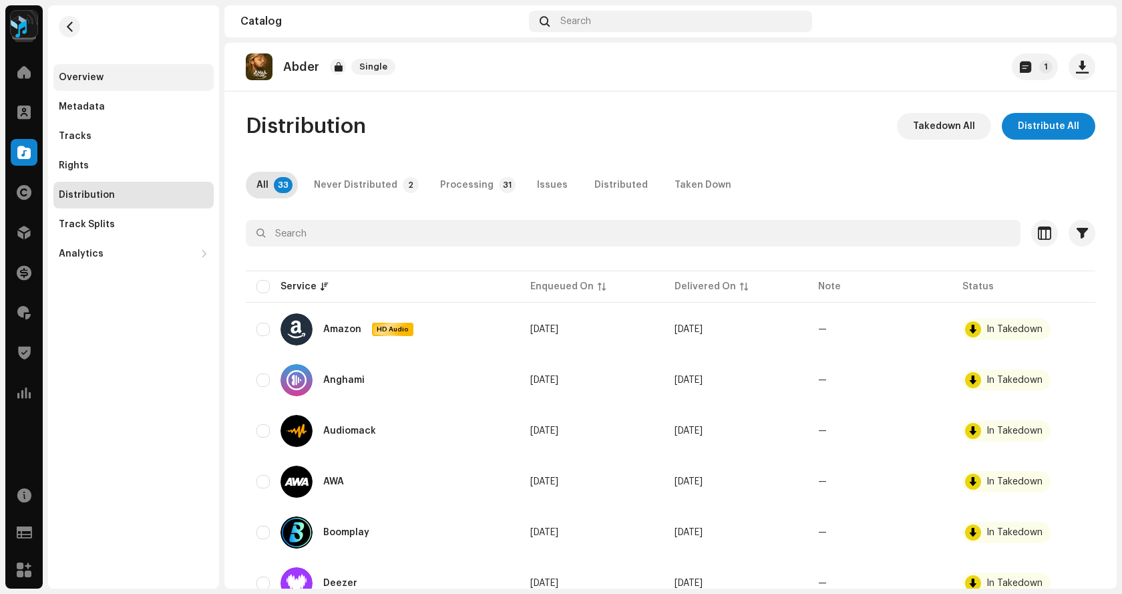
click at [75, 83] on div "Overview" at bounding box center [133, 77] width 160 height 27
